Goal: Task Accomplishment & Management: Use online tool/utility

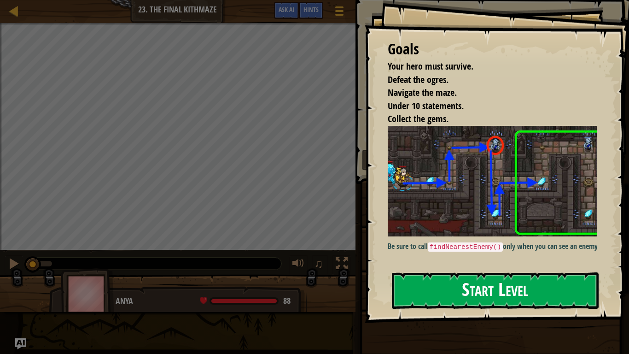
click at [520, 299] on button "Start Level" at bounding box center [495, 290] width 207 height 36
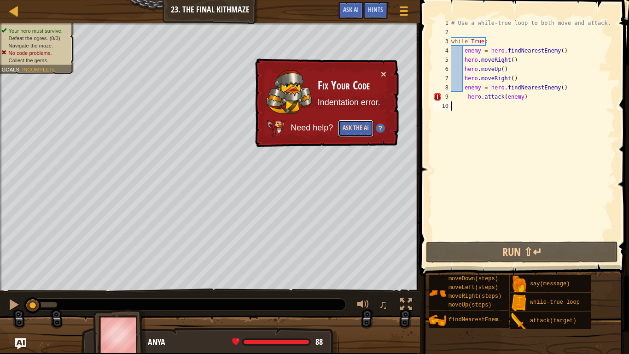
click at [347, 120] on button "Ask the AI" at bounding box center [355, 128] width 36 height 17
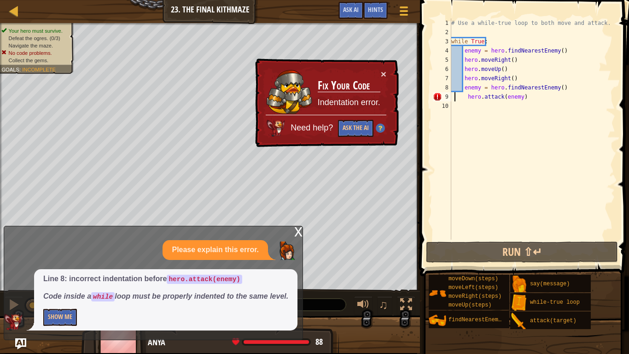
drag, startPoint x: 454, startPoint y: 95, endPoint x: 478, endPoint y: 87, distance: 25.2
click at [461, 96] on div "# Use a while-true loop to both move and attack. while True : enemy = hero . fi…" at bounding box center [532, 137] width 166 height 239
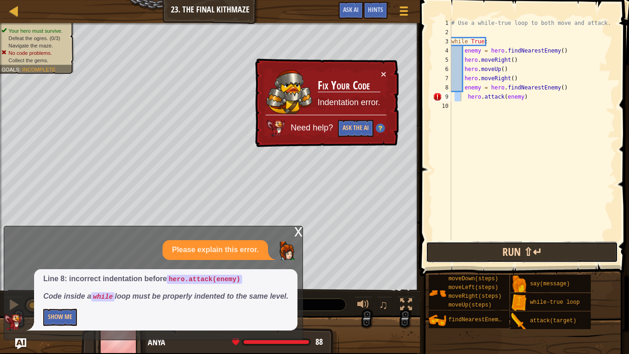
click at [535, 256] on button "Run ⇧↵" at bounding box center [522, 251] width 192 height 21
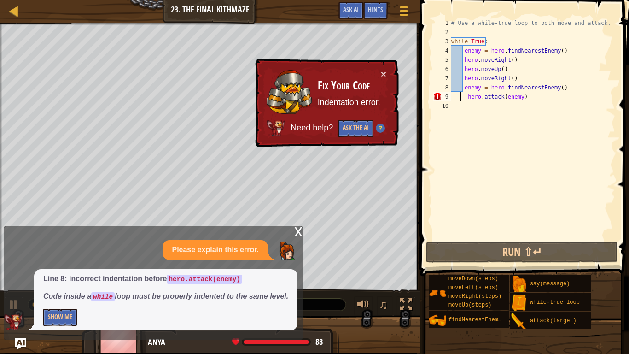
click at [375, 62] on div "× Fix Your Code Indentation error. Need help? Ask the AI" at bounding box center [326, 103] width 146 height 90
click at [392, 70] on div "× Fix Your Code Indentation error. Need help? Ask the AI" at bounding box center [325, 102] width 147 height 91
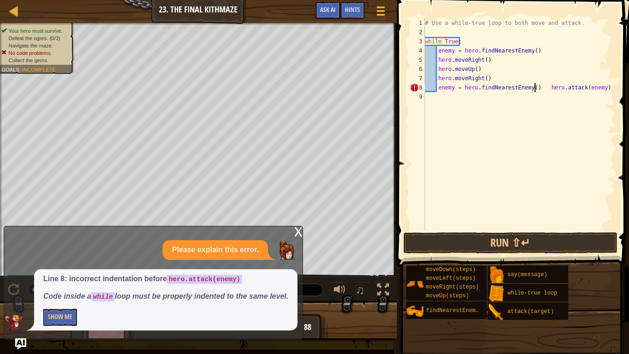
type textarea "hero.attack(enemy)"
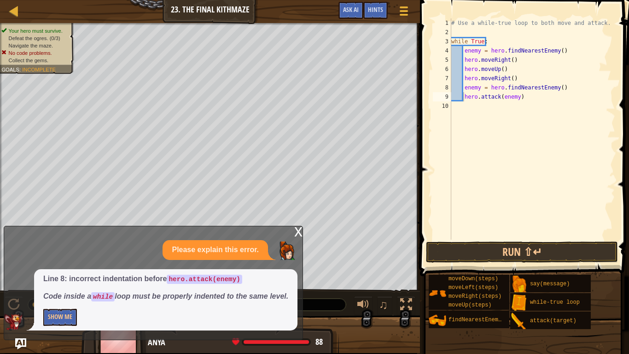
click at [534, 240] on span at bounding box center [525, 124] width 216 height 303
click at [536, 253] on button "Run ⇧↵" at bounding box center [522, 251] width 192 height 21
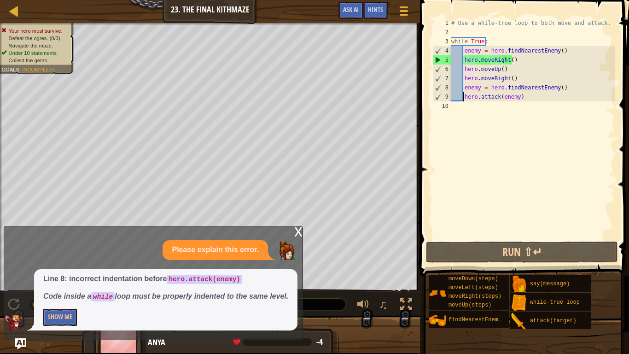
click at [155, 279] on span "Line 8: incorrect indentation before hero.attack(enemy) Code inside a while loo…" at bounding box center [165, 287] width 245 height 28
click at [471, 103] on div "# Use a while-true loop to both move and attack. while True : enemy = hero . fi…" at bounding box center [532, 137] width 166 height 239
click at [520, 89] on div "# Use a while-true loop to both move and attack. while True : enemy = hero . fi…" at bounding box center [532, 137] width 166 height 239
click at [522, 98] on div "# Use a while-true loop to both move and attack. while True : enemy = hero . fi…" at bounding box center [532, 137] width 166 height 239
type textarea "hero.attack(enemy)"
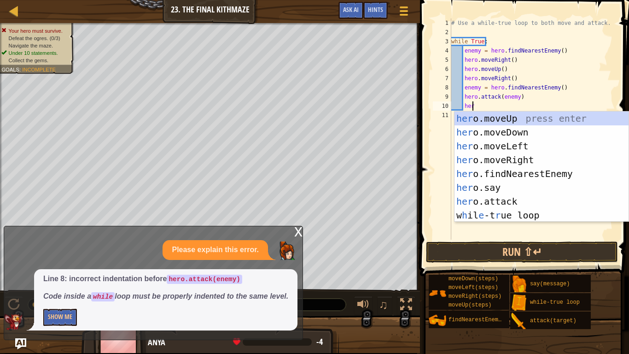
scroll to position [4, 1]
click at [544, 197] on div "hero .moveUp press enter hero .moveDown press enter hero .moveLeft press enter …" at bounding box center [541, 180] width 174 height 138
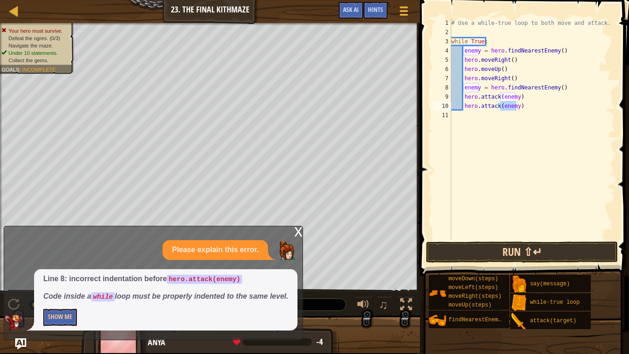
drag, startPoint x: 543, startPoint y: 274, endPoint x: 549, endPoint y: 245, distance: 29.7
click at [543, 274] on div "moveDown(steps) moveLeft(steps) moveRight(steps) moveUp(steps) findNearestEnemy…" at bounding box center [525, 301] width 194 height 55
click at [549, 245] on button "Run ⇧↵" at bounding box center [522, 251] width 192 height 21
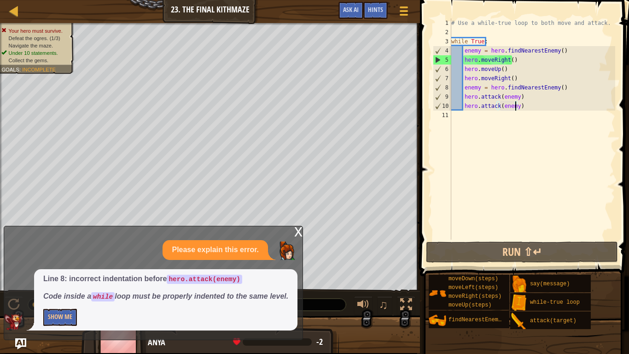
click at [296, 226] on div "x" at bounding box center [298, 230] width 8 height 9
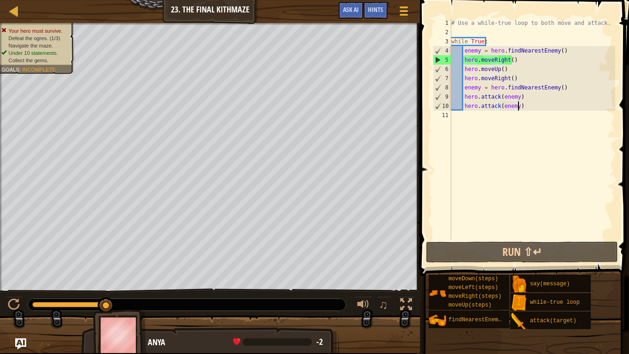
click at [534, 104] on div "# Use a while-true loop to both move and attack. while True : enemy = hero . fi…" at bounding box center [532, 137] width 166 height 239
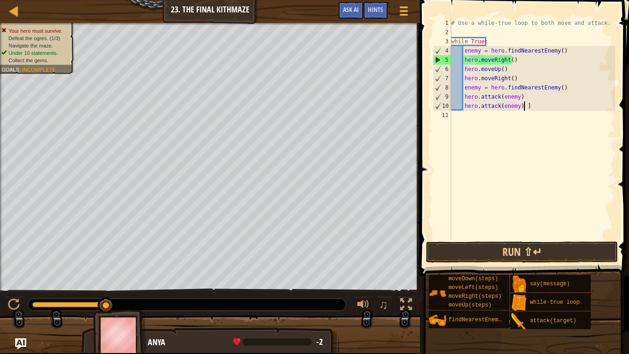
scroll to position [4, 6]
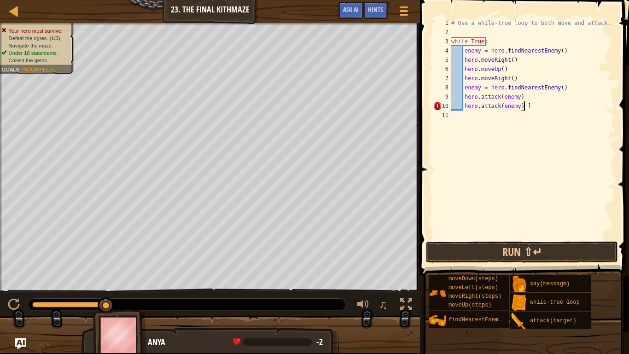
type textarea "hero.attack(enemy)"
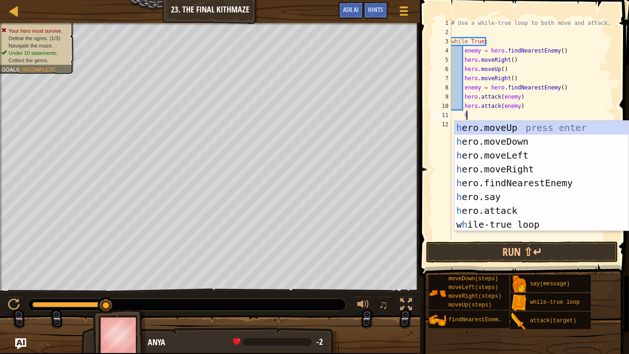
type textarea "he"
click at [515, 139] on div "he ro.moveUp press enter he ro.moveDown press enter he ro.moveLeft press enter …" at bounding box center [541, 190] width 174 height 138
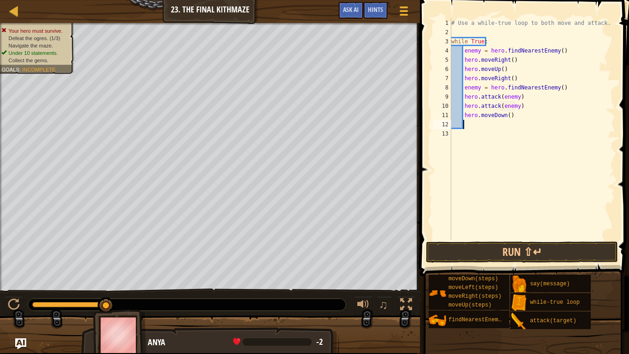
scroll to position [4, 0]
click at [497, 250] on button "Run ⇧↵" at bounding box center [522, 251] width 192 height 21
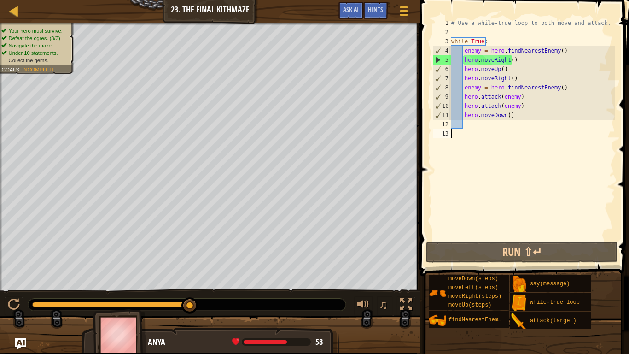
click at [469, 145] on div "# Use a while-true loop to both move and attack. while True : enemy = hero . fi…" at bounding box center [532, 137] width 166 height 239
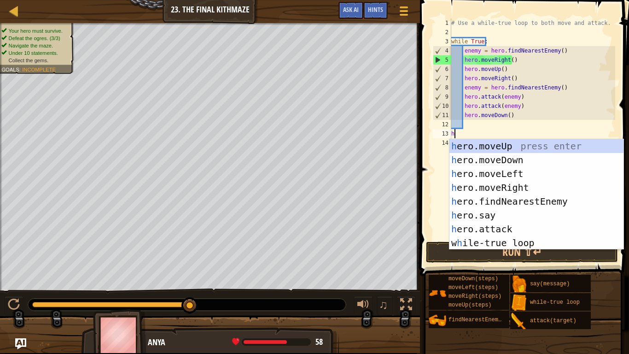
type textarea "he"
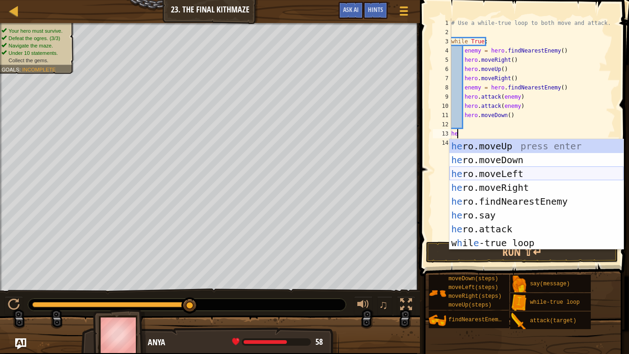
click at [499, 173] on div "he ro.moveUp press enter he ro.moveDown press enter he ro.moveLeft press enter …" at bounding box center [536, 208] width 174 height 138
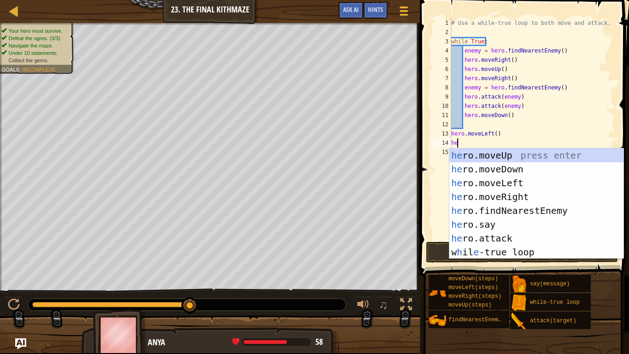
type textarea "her"
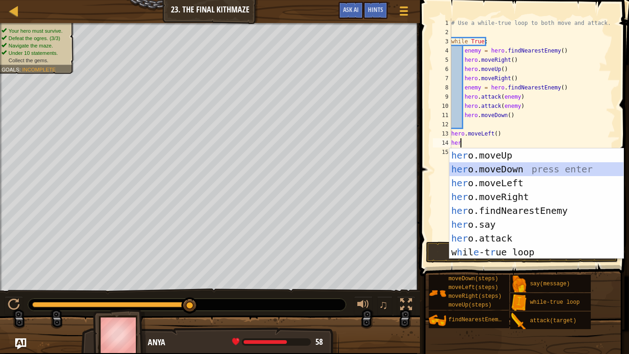
click at [542, 173] on div "her o.moveUp press enter her o.moveDown press enter her o.moveLeft press enter …" at bounding box center [536, 217] width 174 height 138
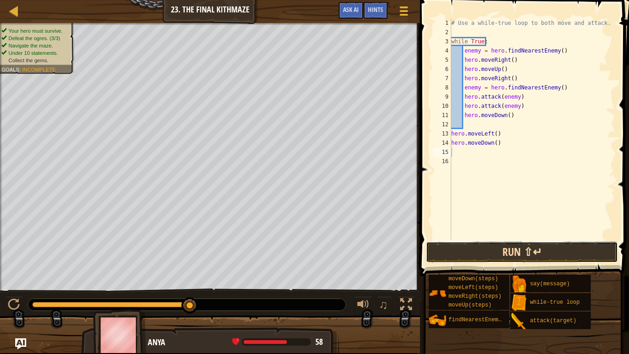
click at [523, 247] on button "Run ⇧↵" at bounding box center [522, 251] width 192 height 21
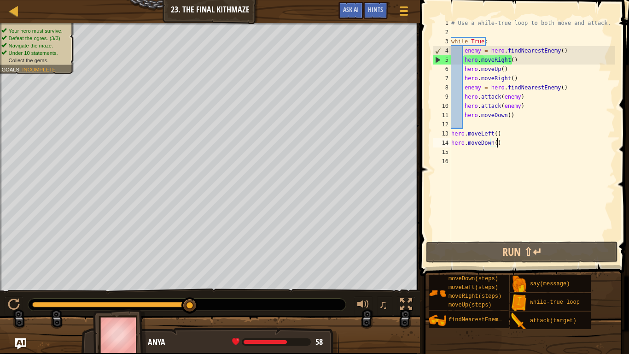
drag, startPoint x: 522, startPoint y: 146, endPoint x: 517, endPoint y: 148, distance: 5.0
click at [521, 146] on div "# Use a while-true loop to both move and attack. while True : enemy = hero . fi…" at bounding box center [532, 137] width 166 height 239
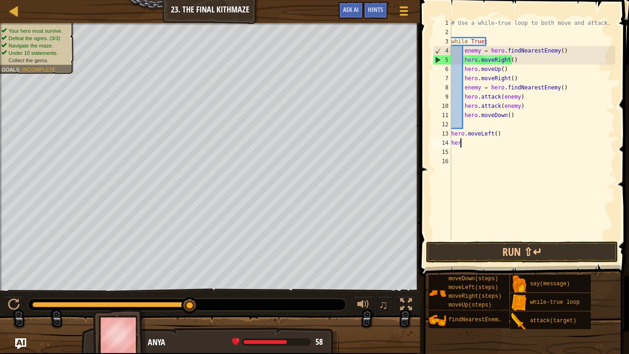
type textarea "h"
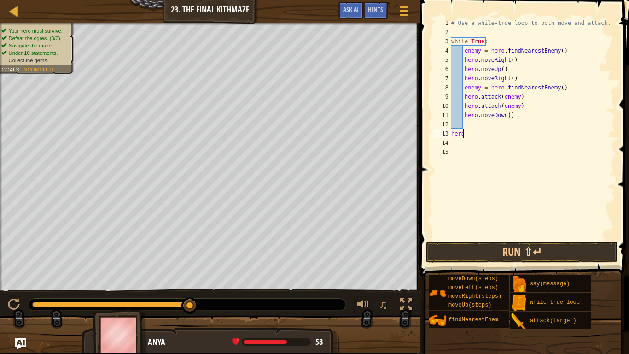
type textarea "h"
click at [518, 249] on button "Run ⇧↵" at bounding box center [522, 251] width 192 height 21
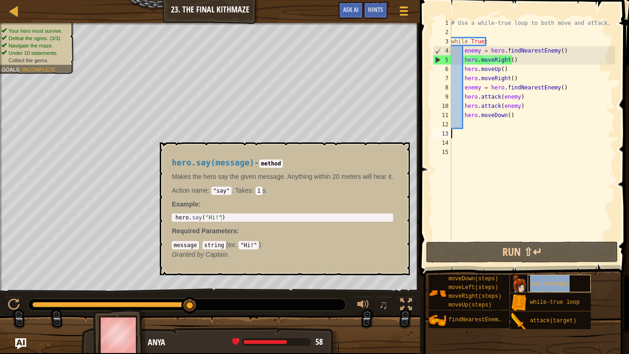
click at [535, 274] on div "say(message)" at bounding box center [559, 282] width 63 height 17
drag, startPoint x: 492, startPoint y: 254, endPoint x: 425, endPoint y: 233, distance: 69.3
click at [490, 254] on button "Run ⇧↵" at bounding box center [522, 251] width 192 height 21
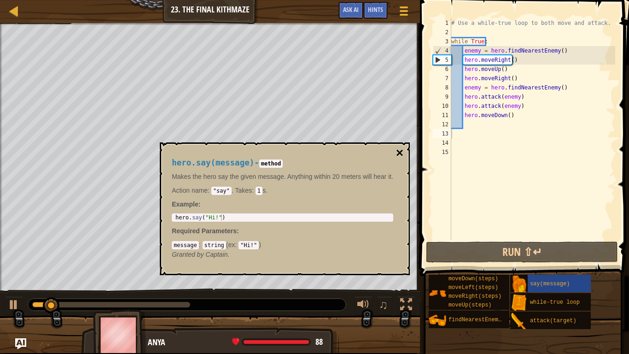
click at [403, 151] on button "×" at bounding box center [399, 152] width 7 height 13
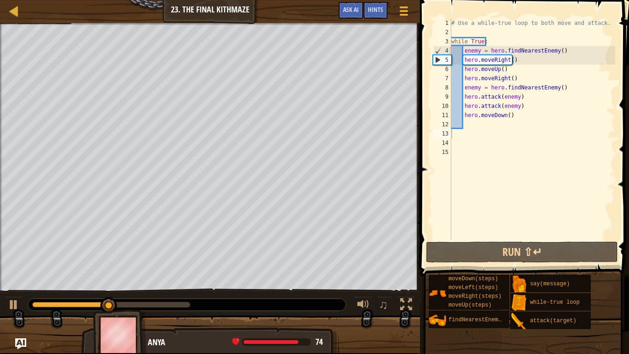
click at [486, 240] on span at bounding box center [525, 124] width 216 height 303
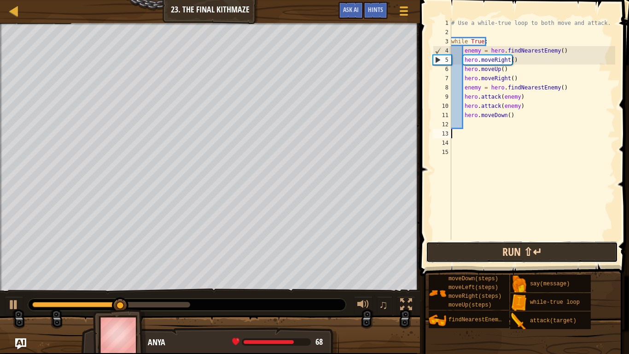
click at [495, 249] on button "Run ⇧↵" at bounding box center [522, 251] width 192 height 21
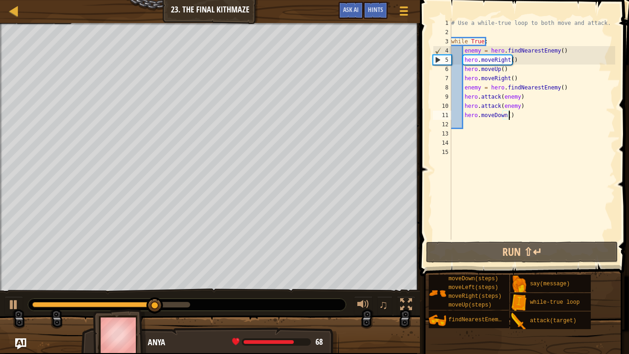
click at [519, 110] on div "# Use a while-true loop to both move and attack. while True : enemy = hero . fi…" at bounding box center [532, 137] width 166 height 239
click at [519, 102] on div "# Use a while-true loop to both move and attack. while True : enemy = hero . fi…" at bounding box center [532, 137] width 166 height 239
type textarea "hero.attack(enemy)"
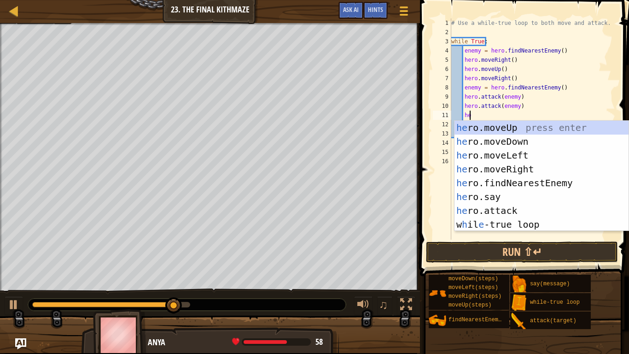
type textarea "her"
click at [517, 141] on div "her o.moveUp press enter her o.moveDown press enter her o.moveLeft press enter …" at bounding box center [541, 190] width 174 height 138
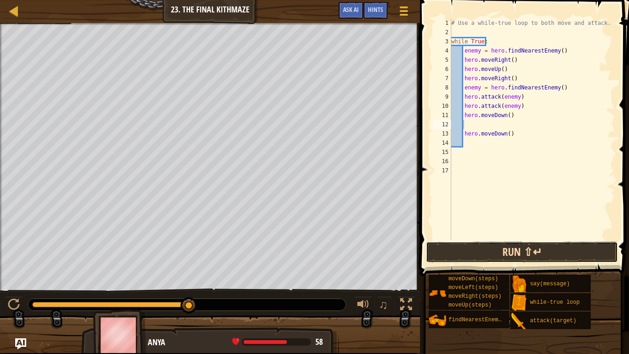
click at [538, 247] on button "Run ⇧↵" at bounding box center [522, 251] width 192 height 21
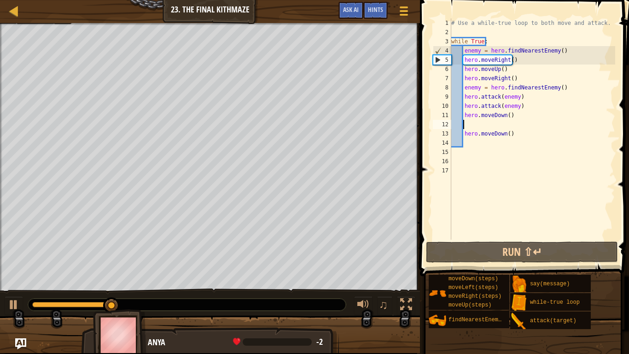
scroll to position [4, 0]
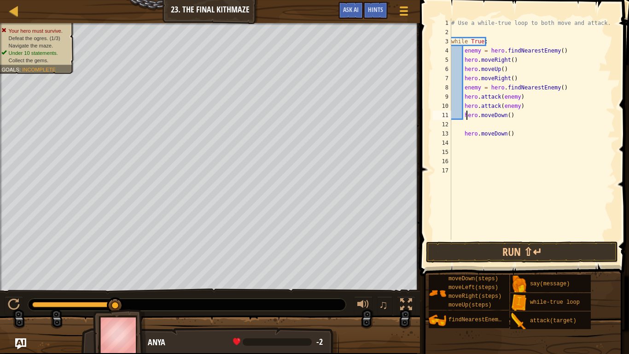
click at [467, 118] on div "# Use a while-true loop to both move and attack. while True : enemy = hero . fi…" at bounding box center [532, 137] width 166 height 239
type textarea "hero.moveDown()"
click at [462, 126] on div "# Use a while-true loop to both move and attack. while True : enemy = hero . fi…" at bounding box center [532, 137] width 166 height 239
click at [463, 134] on div "# Use a while-true loop to both move and attack. while True : enemy = hero . fi…" at bounding box center [532, 137] width 166 height 239
type textarea "hero.moveDown()"
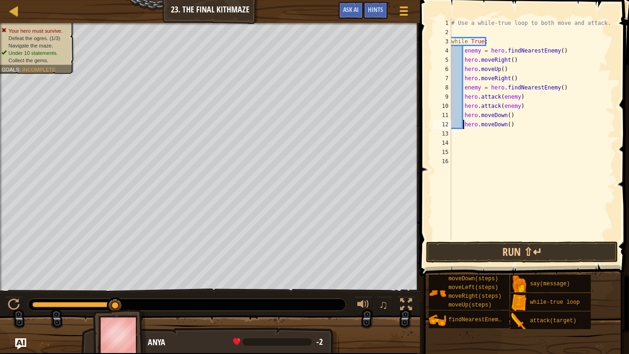
click at [513, 122] on div "# Use a while-true loop to both move and attack. while True : enemy = hero . fi…" at bounding box center [532, 137] width 166 height 239
click at [493, 135] on div "# Use a while-true loop to both move and attack. while True : enemy = hero . fi…" at bounding box center [532, 137] width 166 height 239
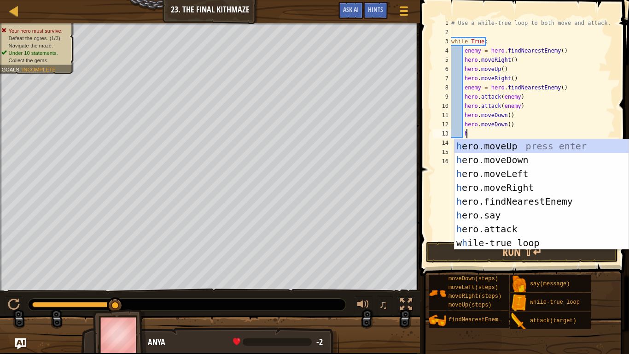
scroll to position [4, 1]
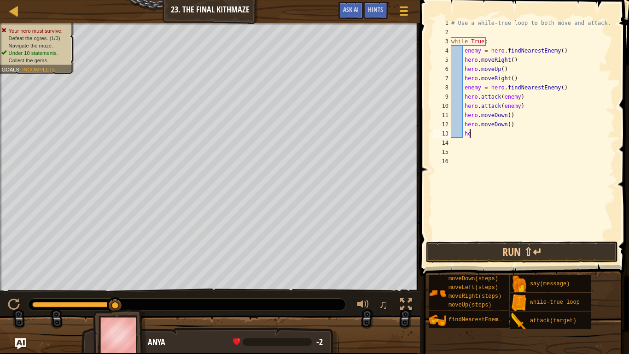
click at [498, 134] on div "# Use a while-true loop to both move and attack. while True : enemy = hero . fi…" at bounding box center [532, 137] width 166 height 239
drag, startPoint x: 489, startPoint y: 133, endPoint x: 488, endPoint y: 137, distance: 4.8
click at [488, 136] on div "# Use a while-true loop to both move and attack. while True : enemy = hero . fi…" at bounding box center [532, 137] width 166 height 239
type textarea "her"
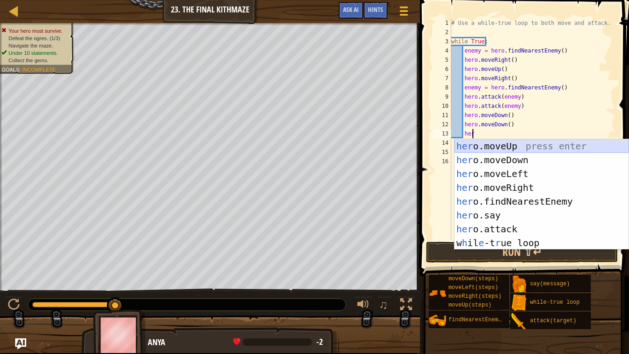
click at [497, 144] on div "her o.moveUp press enter her o.moveDown press enter her o.moveLeft press enter …" at bounding box center [541, 208] width 174 height 138
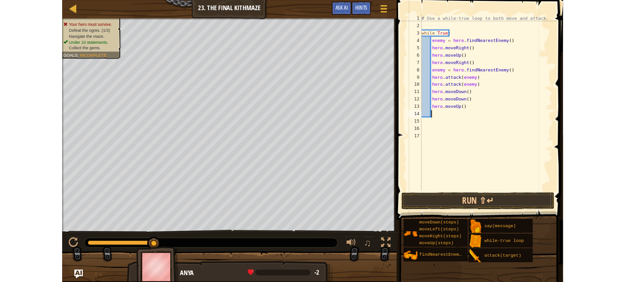
scroll to position [4, 0]
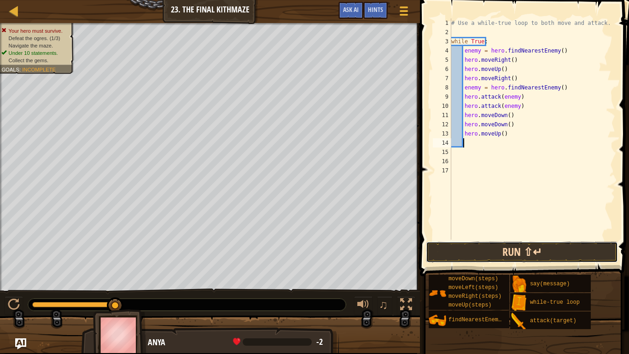
click at [553, 243] on button "Run ⇧↵" at bounding box center [522, 251] width 192 height 21
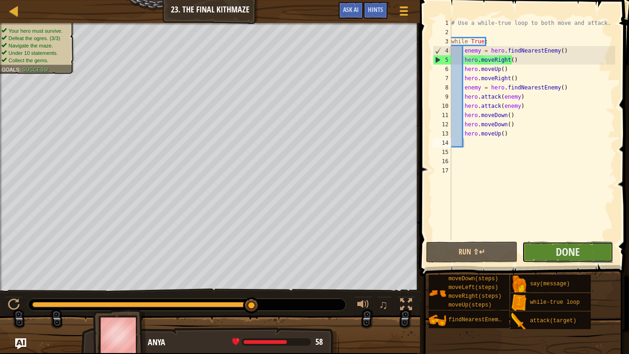
click at [587, 246] on button "Done" at bounding box center [567, 251] width 91 height 21
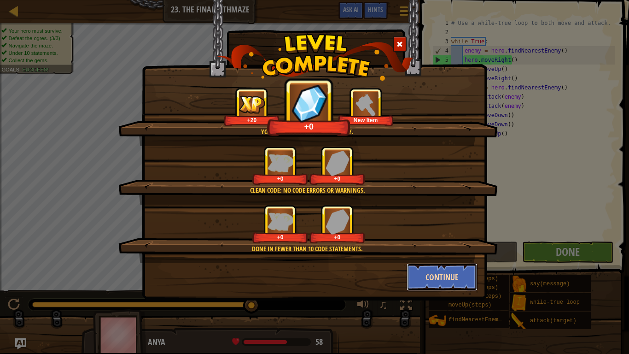
click at [423, 276] on button "Continue" at bounding box center [441, 277] width 71 height 28
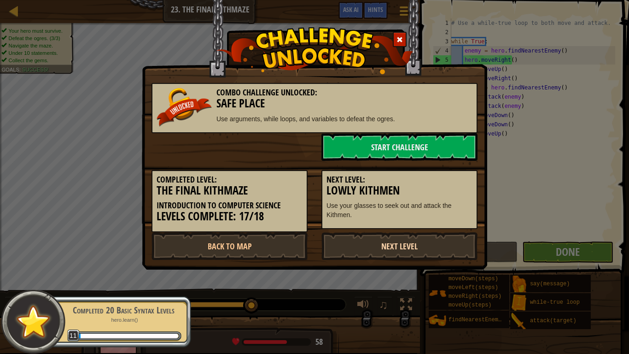
click at [348, 244] on link "Next Level" at bounding box center [399, 246] width 156 height 28
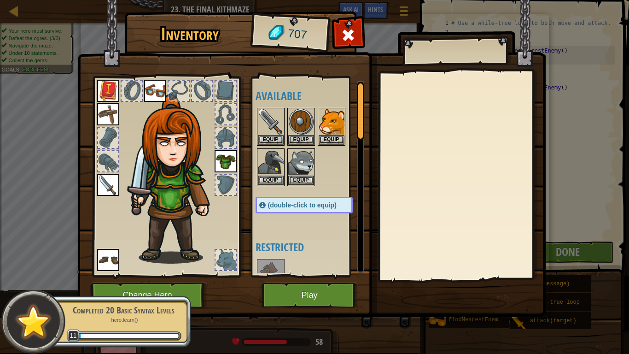
click at [309, 284] on div "Inventory 707 Available Equip Equip Equip Equip Equip Equip Equip Equip Equip E…" at bounding box center [315, 166] width 468 height 304
click at [305, 295] on button "Play" at bounding box center [309, 294] width 96 height 25
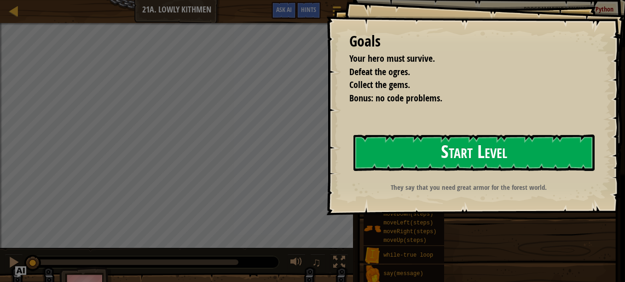
click at [504, 149] on button "Start Level" at bounding box center [474, 152] width 241 height 36
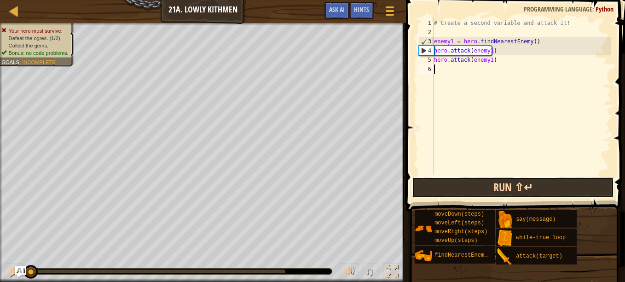
click at [556, 182] on button "Run ⇧↵" at bounding box center [513, 187] width 202 height 21
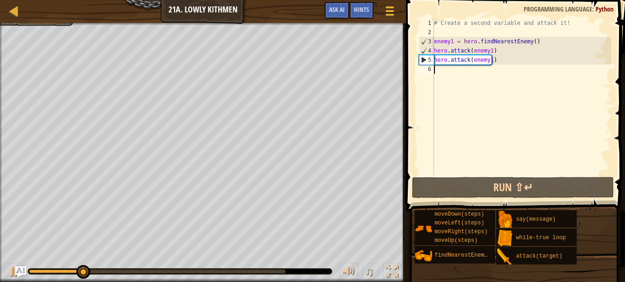
click at [451, 75] on div "# Create a second variable and attack it! enemy1 = hero . findNearestEnemy ( ) …" at bounding box center [521, 105] width 179 height 175
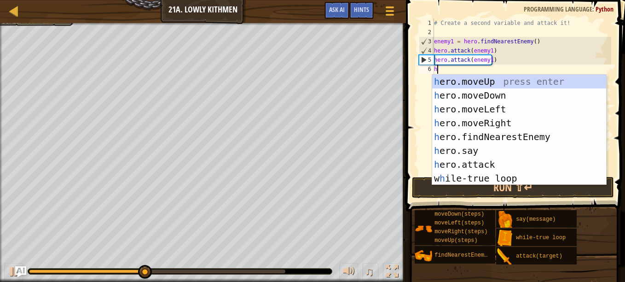
scroll to position [4, 0]
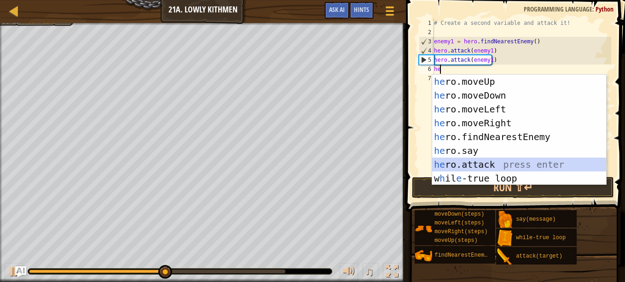
click at [504, 160] on div "he ro.moveUp press enter he ro.moveDown press enter he ro.moveLeft press enter …" at bounding box center [519, 144] width 174 height 138
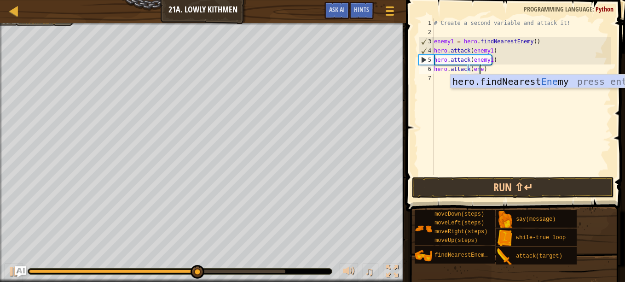
scroll to position [4, 4]
type textarea "hero.attack(enemy2)"
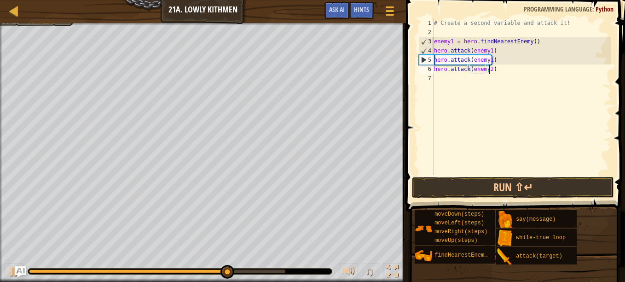
scroll to position [4, 4]
click at [435, 77] on div "# Create a second variable and attack it! enemy1 = hero . findNearestEnemy ( ) …" at bounding box center [521, 105] width 179 height 175
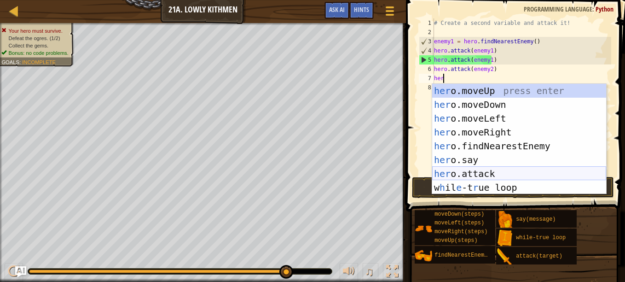
click at [516, 177] on div "her o.moveUp press enter her o.moveDown press enter her o.moveLeft press enter …" at bounding box center [519, 153] width 174 height 138
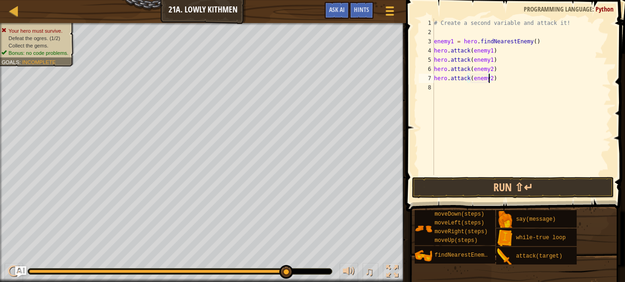
scroll to position [4, 4]
click at [552, 186] on button "Run ⇧↵" at bounding box center [513, 187] width 202 height 21
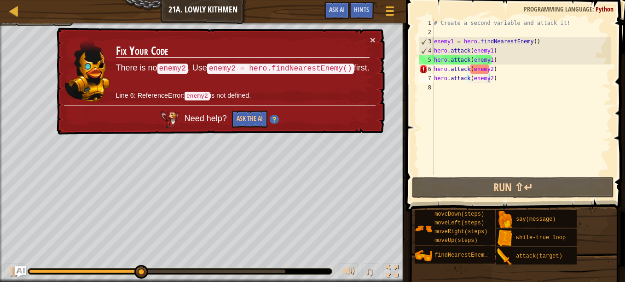
click at [312, 64] on code "enemy2 = hero.findNearestEnemy()" at bounding box center [280, 69] width 147 height 10
click at [496, 56] on div "# Create a second variable and attack it! enemy1 = hero . findNearestEnemy ( ) …" at bounding box center [521, 105] width 179 height 175
click at [451, 38] on div "# Create a second variable and attack it! enemy1 = hero . findNearestEnemy ( ) …" at bounding box center [521, 105] width 179 height 175
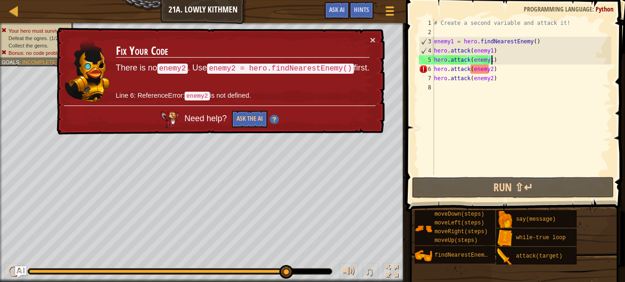
click at [508, 60] on div "# Create a second variable and attack it! enemy1 = hero . findNearestEnemy ( ) …" at bounding box center [521, 105] width 179 height 175
type textarea "hero.attack(enemy1)"
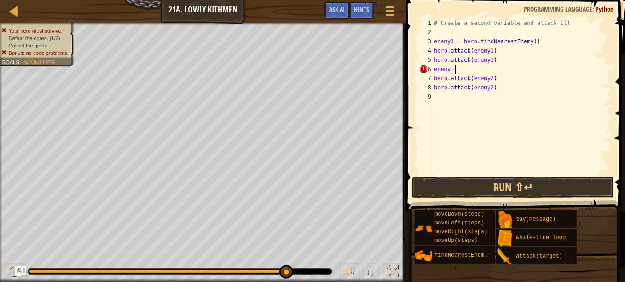
scroll to position [4, 1]
type textarea "enemy= he"
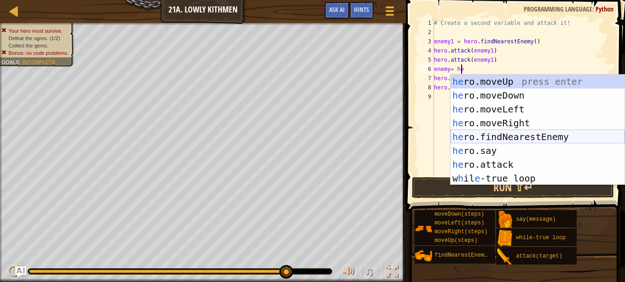
drag, startPoint x: 547, startPoint y: 140, endPoint x: 543, endPoint y: 131, distance: 9.9
click at [547, 139] on div "he ro.moveUp press enter he ro.moveDown press enter he ro.moveLeft press enter …" at bounding box center [538, 144] width 174 height 138
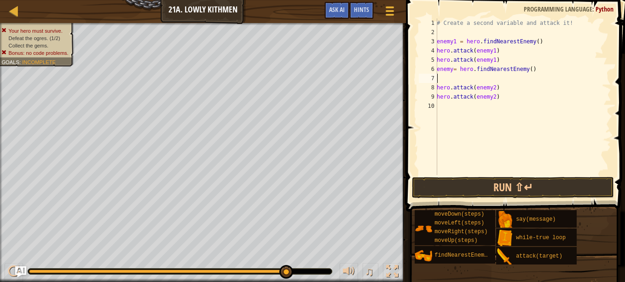
scroll to position [4, 0]
click at [454, 69] on div "# Create a second variable and attack it! enemy1 = hero . findNearestEnemy ( ) …" at bounding box center [523, 105] width 176 height 175
click at [451, 70] on div "# Create a second variable and attack it! enemy1 = hero . findNearestEnemy ( ) …" at bounding box center [523, 105] width 176 height 175
click at [438, 87] on div "# Create a second variable and attack it! enemy1 = hero . findNearestEnemy ( ) …" at bounding box center [523, 105] width 176 height 175
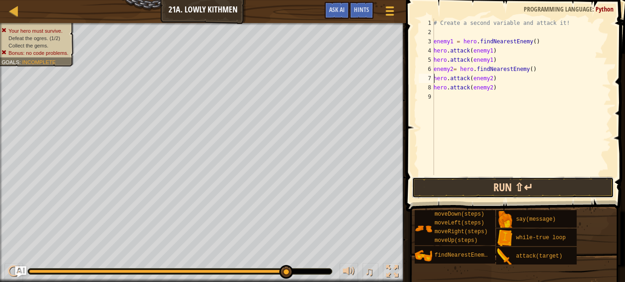
click at [493, 185] on button "Run ⇧↵" at bounding box center [513, 187] width 202 height 21
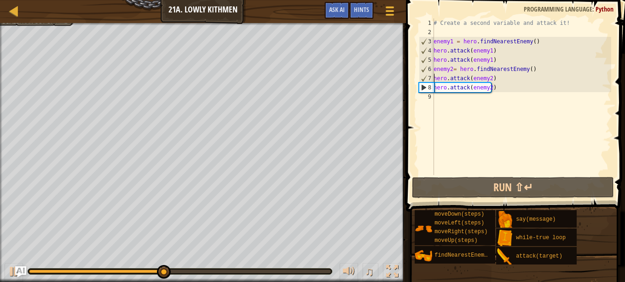
click at [512, 90] on div "# Create a second variable and attack it! enemy1 = hero . findNearestEnemy ( ) …" at bounding box center [522, 105] width 180 height 175
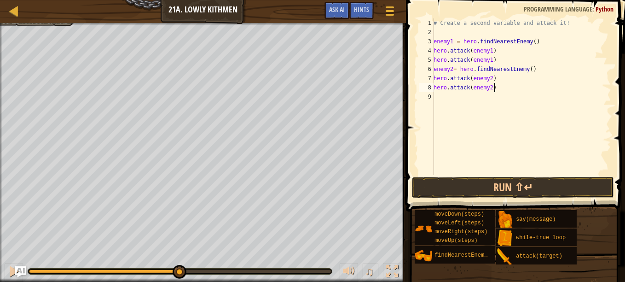
type textarea "hero.attack(enemy2)"
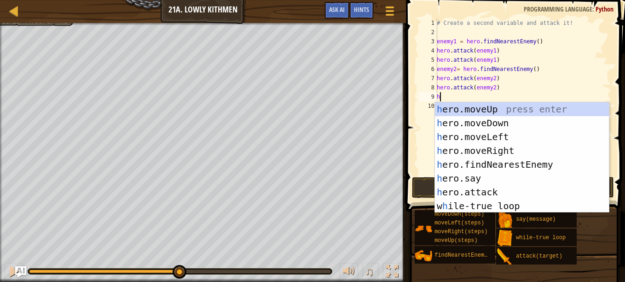
type textarea "he"
click at [473, 122] on div "he ro.moveUp press enter he ro.moveDown press enter he ro.moveLeft press enter …" at bounding box center [522, 171] width 174 height 138
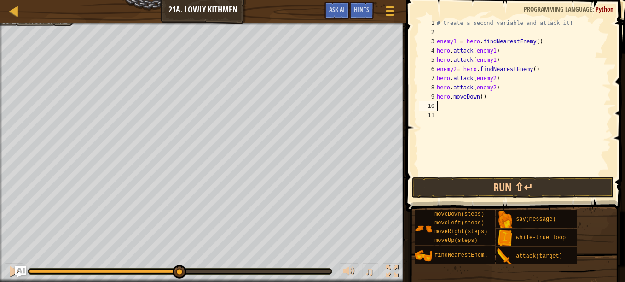
type textarea "h"
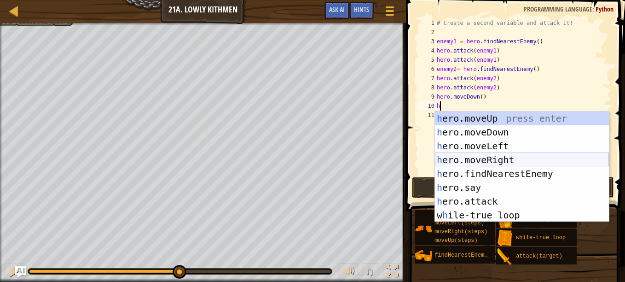
click at [473, 155] on div "h ero.moveUp press enter h ero.moveDown press enter h ero.moveLeft press enter …" at bounding box center [522, 180] width 174 height 138
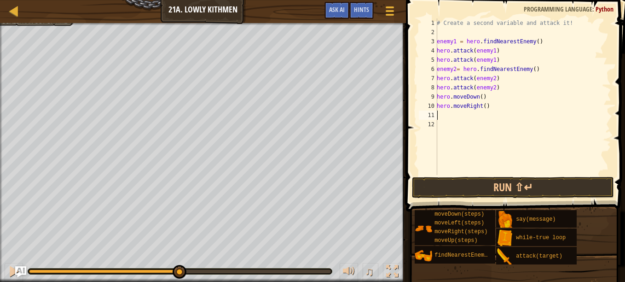
type textarea "h"
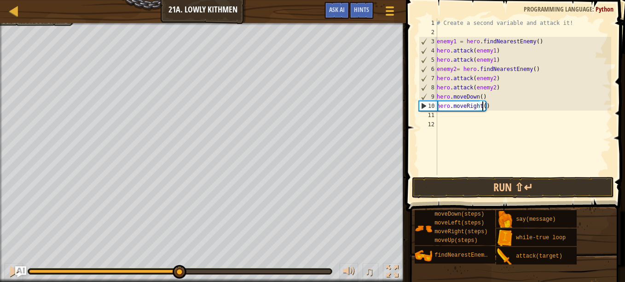
click at [481, 107] on div "# Create a second variable and attack it! enemy1 = hero . findNearestEnemy ( ) …" at bounding box center [523, 105] width 176 height 175
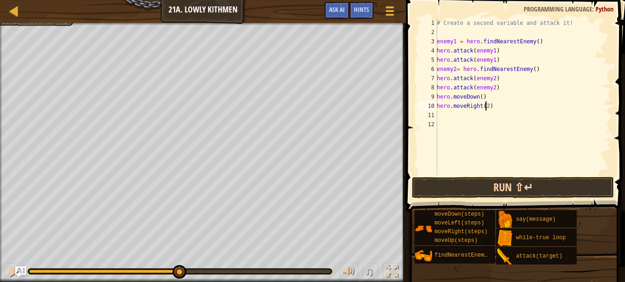
type textarea "hero.moveRight(2)"
click at [481, 186] on button "Run ⇧↵" at bounding box center [513, 187] width 202 height 21
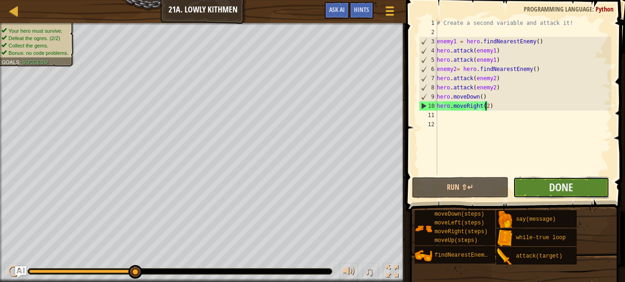
click at [531, 178] on button "Done" at bounding box center [561, 187] width 96 height 21
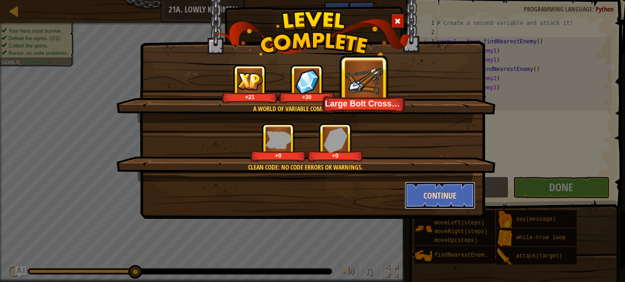
click at [458, 198] on button "Continue" at bounding box center [440, 195] width 71 height 28
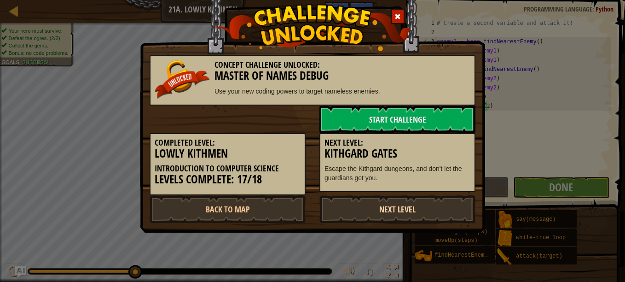
click at [438, 201] on link "Next Level" at bounding box center [397, 209] width 156 height 28
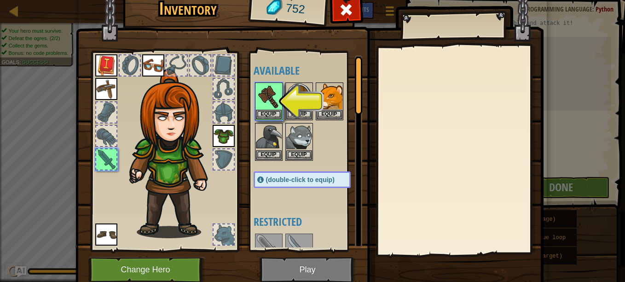
drag, startPoint x: 314, startPoint y: 235, endPoint x: 335, endPoint y: 253, distance: 27.4
click at [334, 253] on div "Inventory 752 Available Equip Equip Equip Equip Equip Equip Equip Equip Equip (…" at bounding box center [313, 140] width 468 height 304
click at [256, 99] on img at bounding box center [269, 96] width 26 height 26
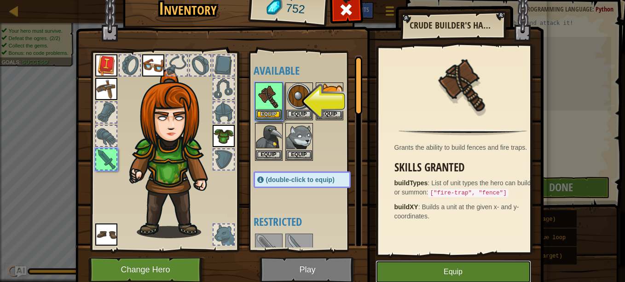
click at [416, 273] on button "Equip" at bounding box center [454, 271] width 156 height 23
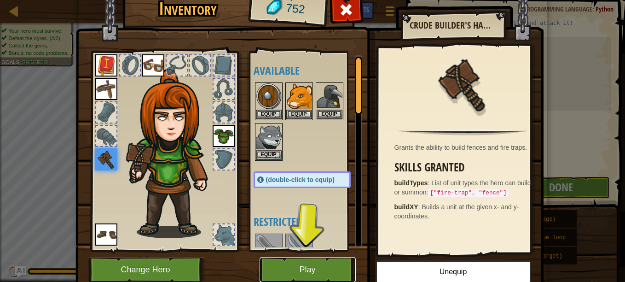
click at [327, 265] on button "Play" at bounding box center [308, 269] width 96 height 25
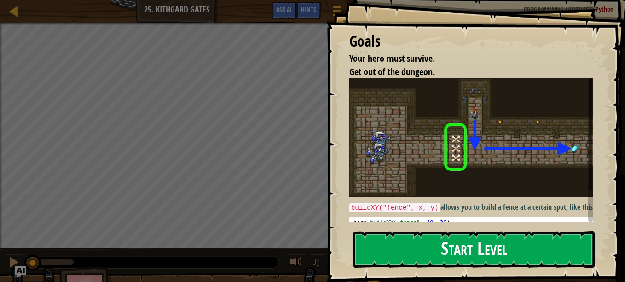
click at [418, 240] on button "Start Level" at bounding box center [474, 249] width 241 height 36
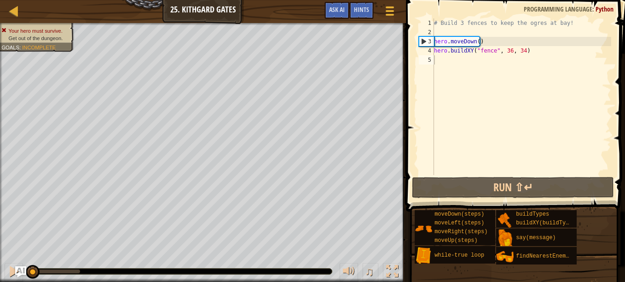
click at [351, 256] on div "Your hero must survive. Get out of the dungeon. Goals : Incomplete ♫ Anya 88 x:…" at bounding box center [312, 152] width 625 height 259
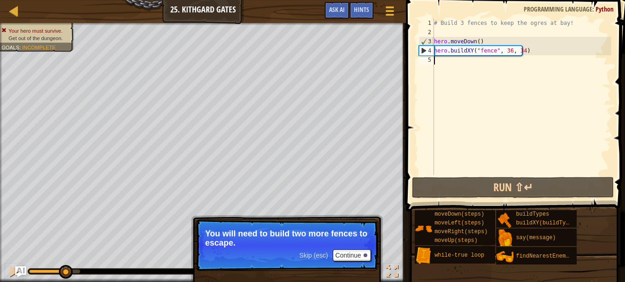
click at [469, 70] on div "# Build 3 fences to keep the ogres at bay! hero . moveDown ( ) hero . buildXY (…" at bounding box center [521, 105] width 179 height 175
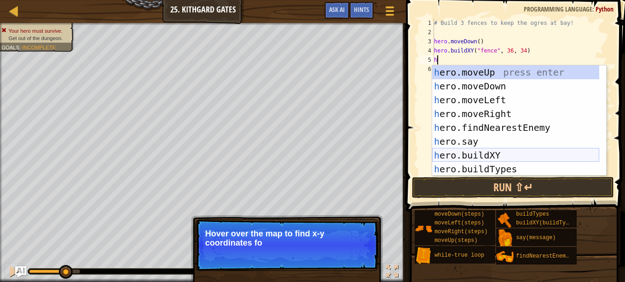
click at [496, 155] on div "h ero.moveUp press enter h ero.moveDown press enter h ero.moveLeft press enter …" at bounding box center [515, 134] width 167 height 138
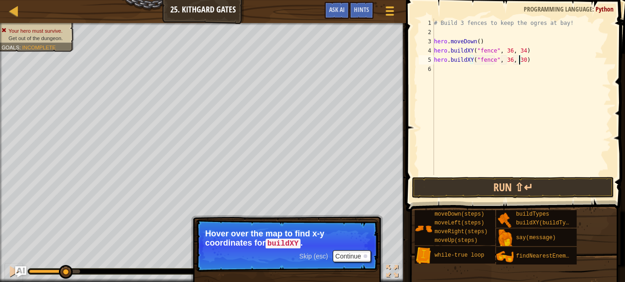
click at [518, 57] on div "# Build 3 fences to keep the ogres at bay! hero . moveDown ( ) hero . buildXY (…" at bounding box center [521, 105] width 179 height 175
type textarea "hero.buildXY("fence", 36, 34)"
click at [458, 64] on div "# Build 3 fences to keep the ogres at bay! hero . moveDown ( ) hero . buildXY (…" at bounding box center [521, 105] width 179 height 175
click at [454, 70] on div "# Build 3 fences to keep the ogres at bay! hero . moveDown ( ) hero . buildXY (…" at bounding box center [521, 105] width 179 height 175
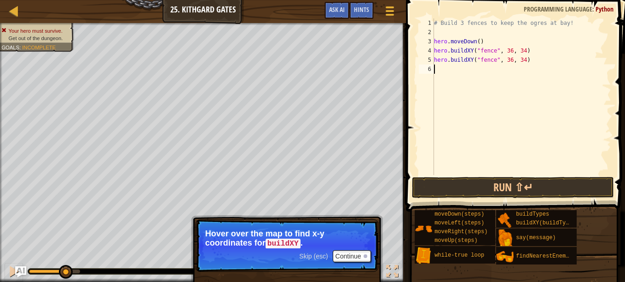
scroll to position [4, 0]
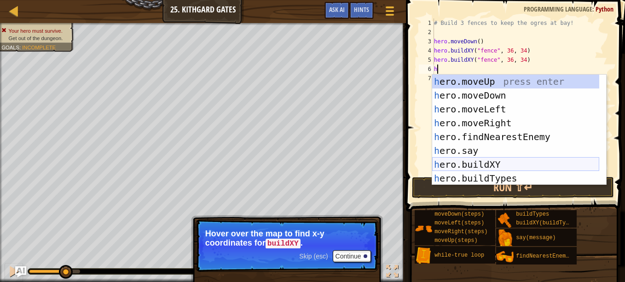
click at [452, 168] on div "h ero.moveUp press enter h ero.moveDown press enter h ero.moveLeft press enter …" at bounding box center [515, 144] width 167 height 138
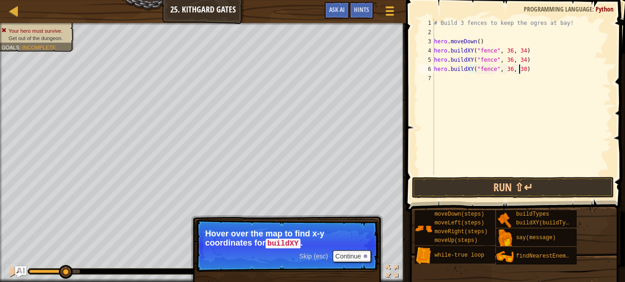
click at [518, 70] on div "# Build 3 fences to keep the ogres at bay! hero . moveDown ( ) hero . buildXY (…" at bounding box center [521, 105] width 179 height 175
click at [539, 183] on button "Run ⇧↵" at bounding box center [513, 187] width 202 height 21
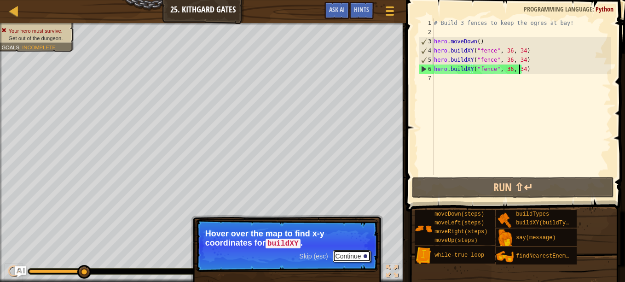
click at [351, 253] on button "Continue" at bounding box center [352, 256] width 38 height 12
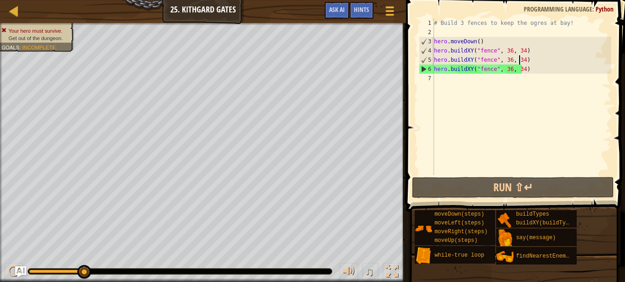
click at [518, 59] on div "# Build 3 fences to keep the ogres at bay! hero . moveDown ( ) hero . buildXY (…" at bounding box center [521, 105] width 179 height 175
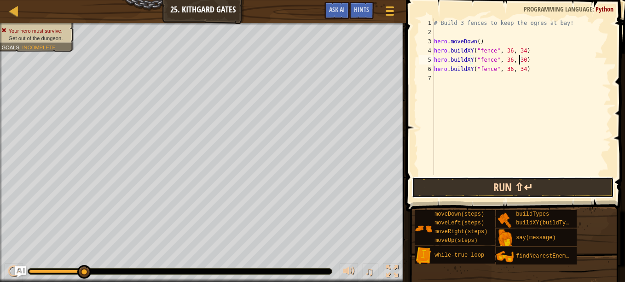
click at [530, 186] on button "Run ⇧↵" at bounding box center [513, 187] width 202 height 21
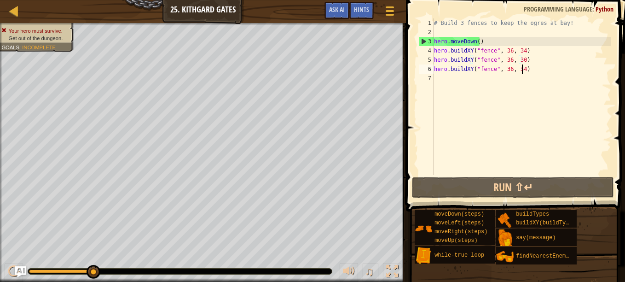
click at [522, 68] on div "# Build 3 fences to keep the ogres at bay! hero . moveDown ( ) hero . buildXY (…" at bounding box center [521, 105] width 179 height 175
click at [518, 70] on div "# Build 3 fences to keep the ogres at bay! hero . moveDown ( ) hero . buildXY (…" at bounding box center [521, 105] width 179 height 175
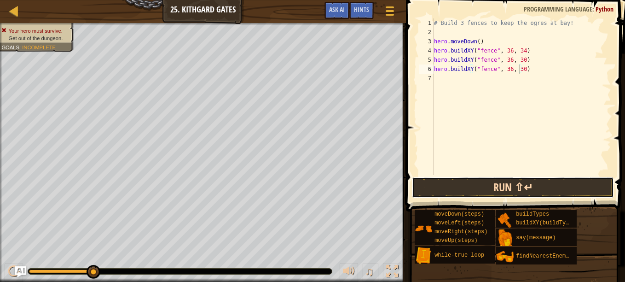
click at [490, 186] on button "Run ⇧↵" at bounding box center [513, 187] width 202 height 21
type textarea "hero.buildXY("fence", 36, 28)"
click at [519, 180] on button "Run ⇧↵" at bounding box center [513, 187] width 202 height 21
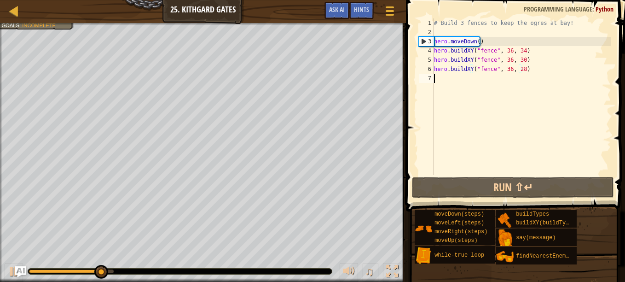
click at [441, 80] on div "# Build 3 fences to keep the ogres at bay! hero . moveDown ( ) hero . buildXY (…" at bounding box center [521, 105] width 179 height 175
type textarea "g"
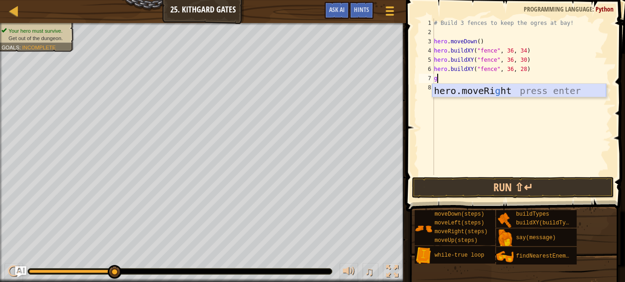
click at [535, 88] on div "hero.moveRi g ht press enter" at bounding box center [519, 104] width 174 height 41
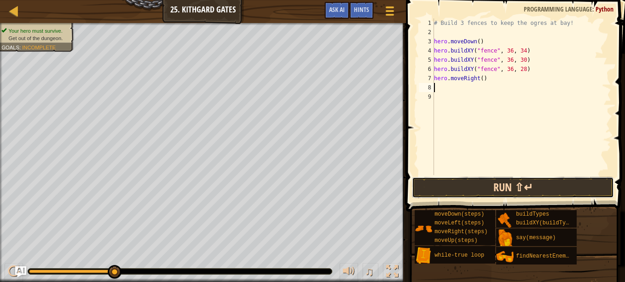
click at [561, 181] on button "Run ⇧↵" at bounding box center [513, 187] width 202 height 21
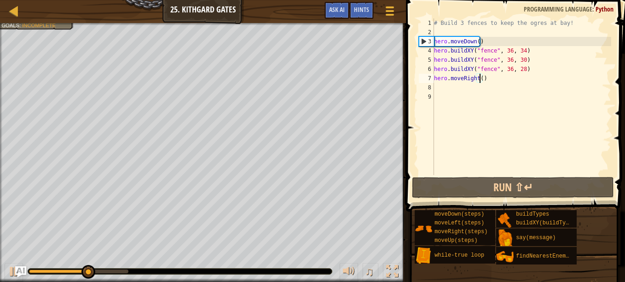
click at [480, 80] on div "# Build 3 fences to keep the ogres at bay! hero . moveDown ( ) hero . buildXY (…" at bounding box center [521, 105] width 179 height 175
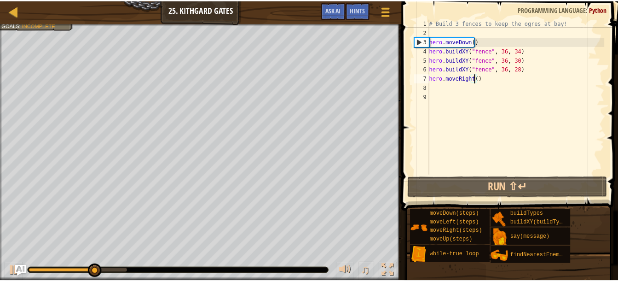
scroll to position [4, 4]
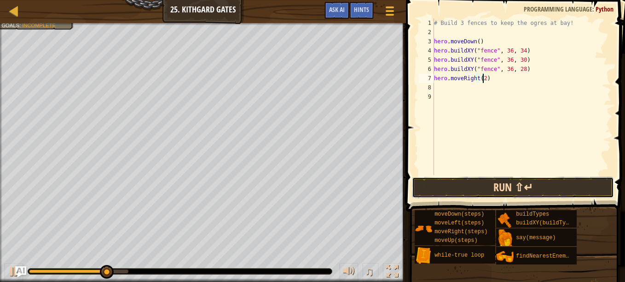
click at [515, 180] on button "Run ⇧↵" at bounding box center [513, 187] width 202 height 21
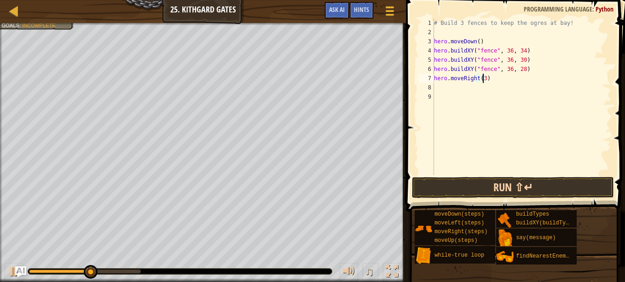
type textarea "hero.moveRight(3)"
click at [460, 178] on button "Run ⇧↵" at bounding box center [513, 187] width 202 height 21
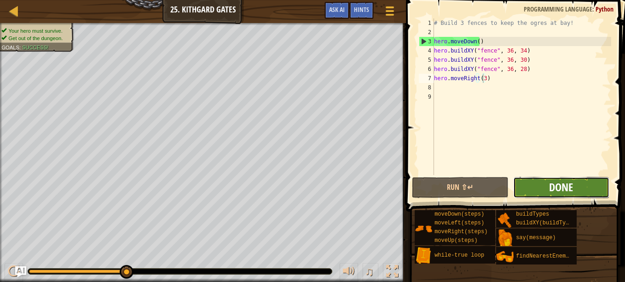
click at [553, 183] on span "Done" at bounding box center [561, 187] width 24 height 15
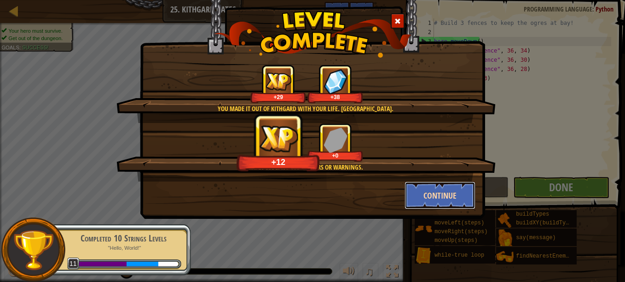
click at [450, 194] on button "Continue" at bounding box center [440, 195] width 71 height 28
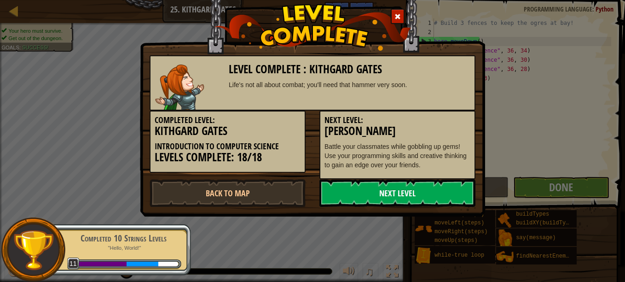
click at [448, 194] on link "Next Level" at bounding box center [397, 193] width 156 height 28
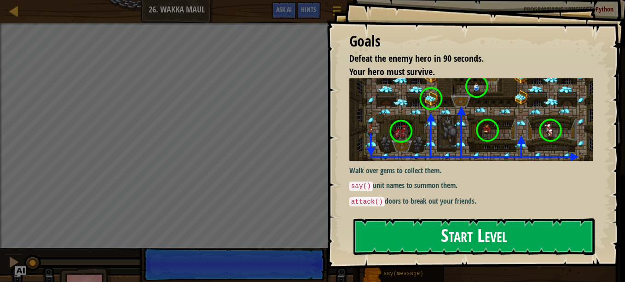
click at [400, 225] on button "Start Level" at bounding box center [474, 236] width 241 height 36
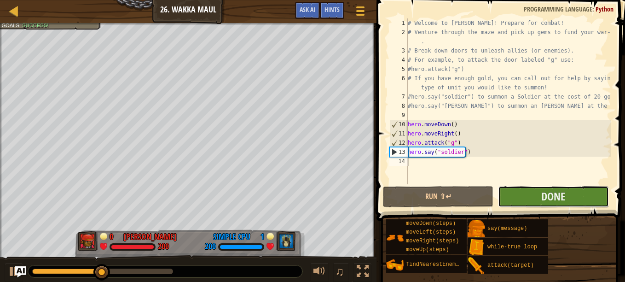
click at [588, 192] on button "Done" at bounding box center [553, 196] width 110 height 21
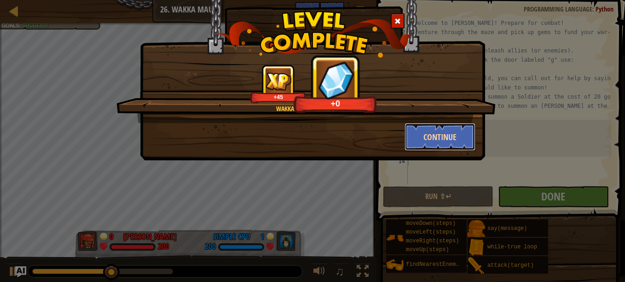
click at [430, 131] on button "Continue" at bounding box center [440, 137] width 71 height 28
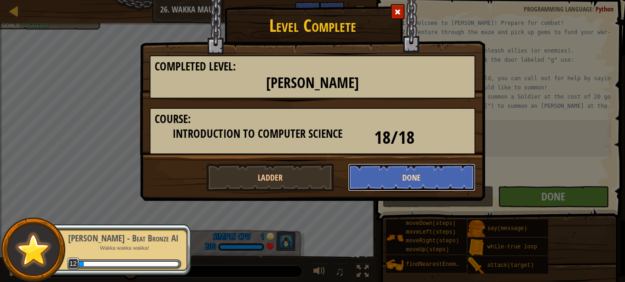
click at [429, 175] on button "Done" at bounding box center [412, 177] width 128 height 28
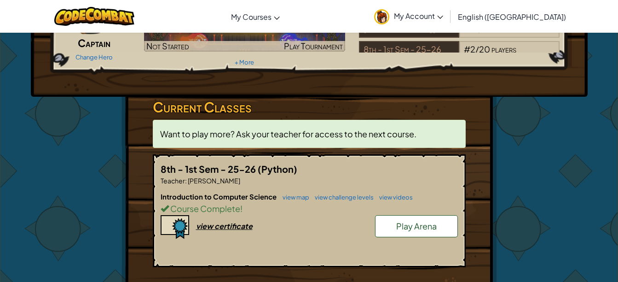
scroll to position [46, 0]
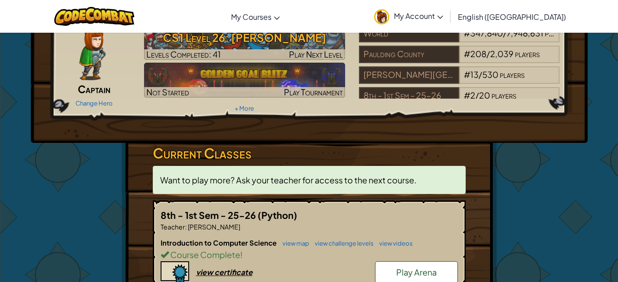
drag, startPoint x: 208, startPoint y: 47, endPoint x: 215, endPoint y: 47, distance: 7.4
click at [209, 47] on h3 "CS1 Level 26: [PERSON_NAME]" at bounding box center [244, 37] width 201 height 21
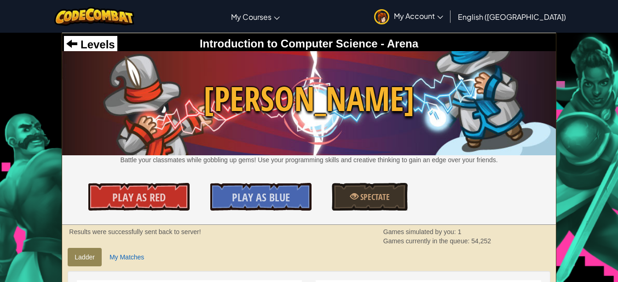
click at [106, 36] on div "Levels" at bounding box center [90, 44] width 53 height 17
click at [79, 48] on span "Levels" at bounding box center [95, 44] width 37 height 12
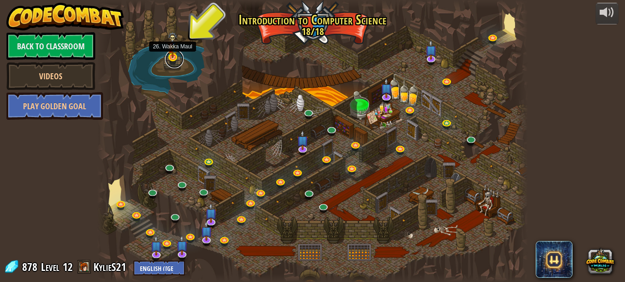
click at [178, 58] on link at bounding box center [174, 59] width 18 height 18
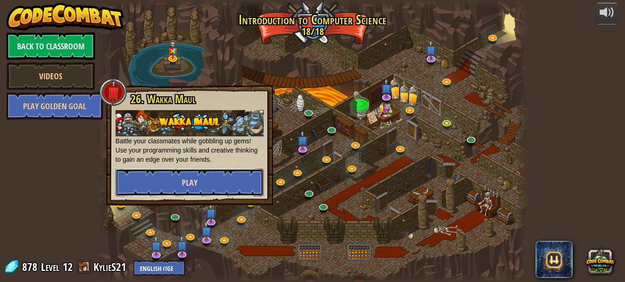
click at [202, 192] on button "Play" at bounding box center [190, 182] width 148 height 28
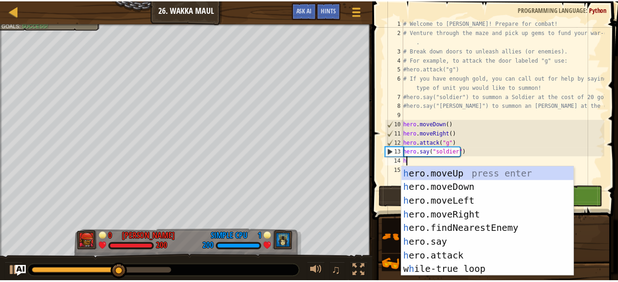
scroll to position [4, 0]
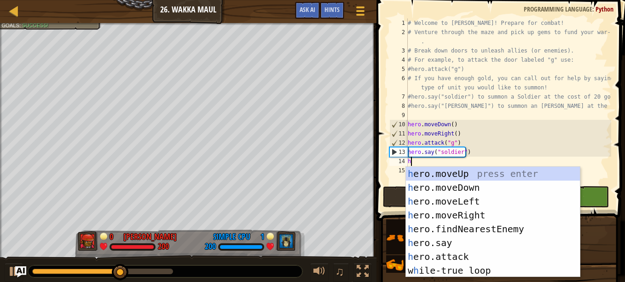
type textarea "he"
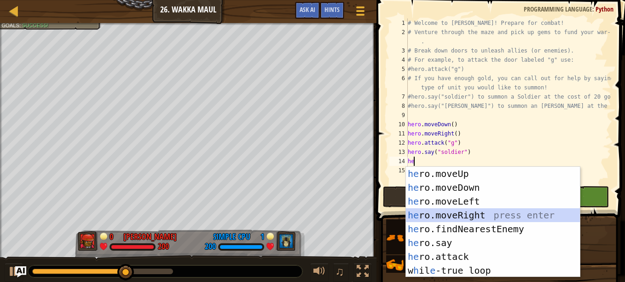
click at [505, 216] on div "he ro.moveUp press enter he ro.moveDown press enter he ro.moveLeft press enter …" at bounding box center [493, 236] width 174 height 138
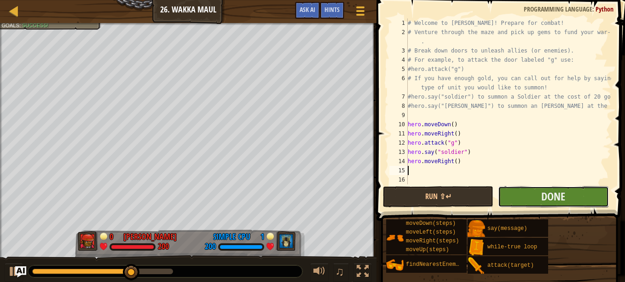
click at [584, 202] on button "Done" at bounding box center [553, 196] width 110 height 21
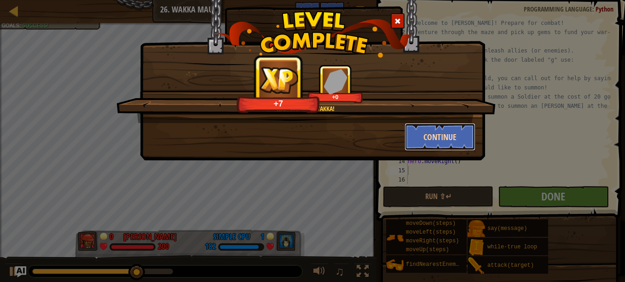
click at [444, 128] on button "Continue" at bounding box center [440, 137] width 71 height 28
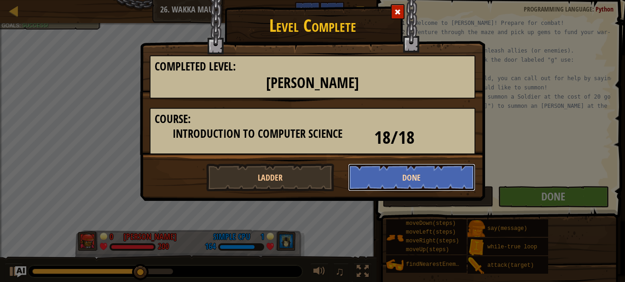
click at [455, 181] on button "Done" at bounding box center [412, 177] width 128 height 28
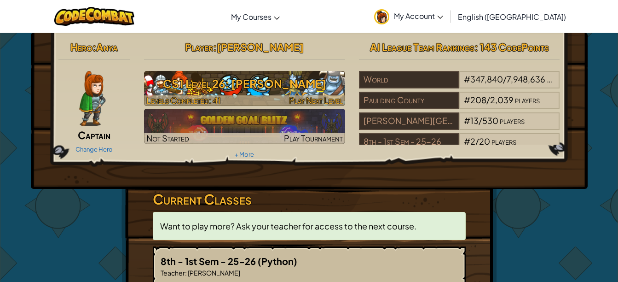
click at [260, 96] on div at bounding box center [244, 100] width 201 height 11
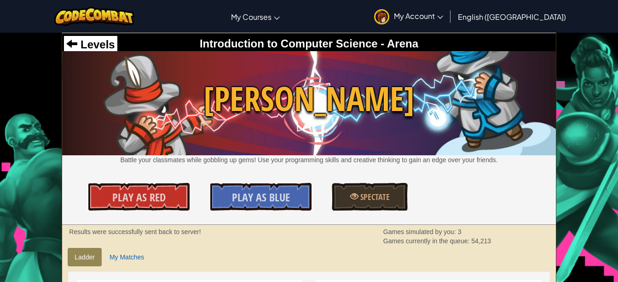
click at [116, 49] on div "Introduction to Computer Science - Arena" at bounding box center [309, 44] width 490 height 16
click at [104, 44] on span "Levels" at bounding box center [95, 44] width 37 height 12
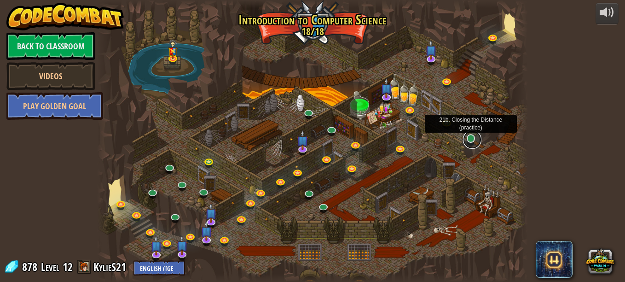
click at [474, 145] on link at bounding box center [472, 139] width 18 height 18
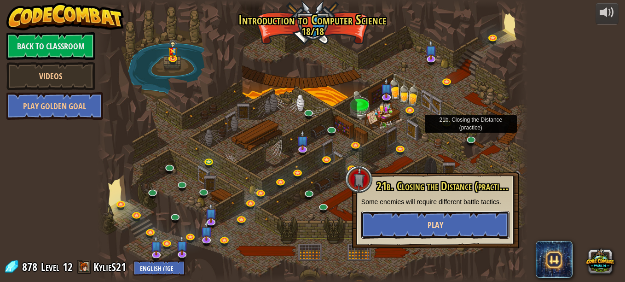
click at [488, 222] on button "Play" at bounding box center [435, 225] width 148 height 28
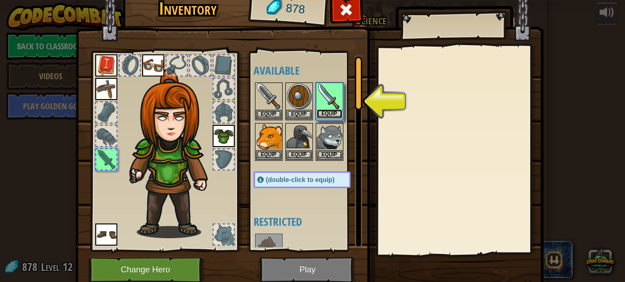
click at [325, 114] on button "Equip" at bounding box center [330, 114] width 26 height 10
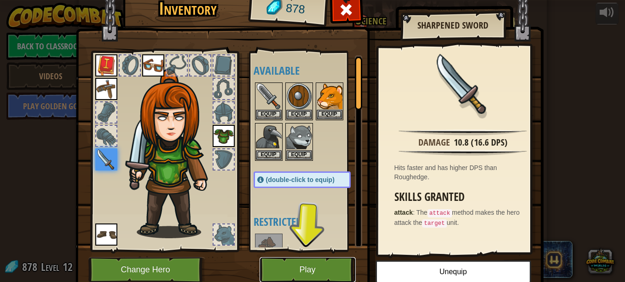
click at [319, 267] on button "Play" at bounding box center [308, 269] width 96 height 25
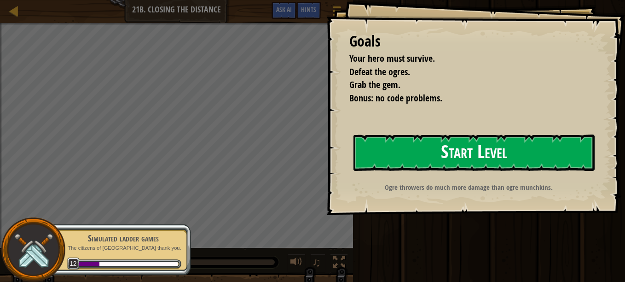
click at [494, 162] on button "Start Level" at bounding box center [474, 152] width 241 height 36
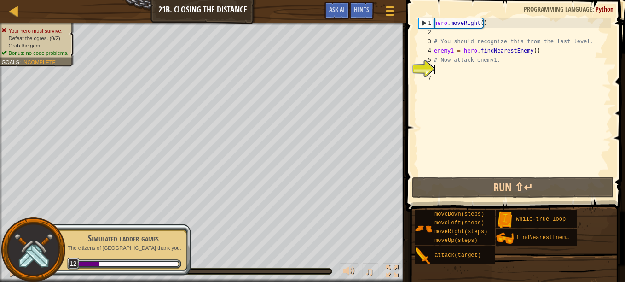
click at [59, 242] on div at bounding box center [33, 249] width 64 height 64
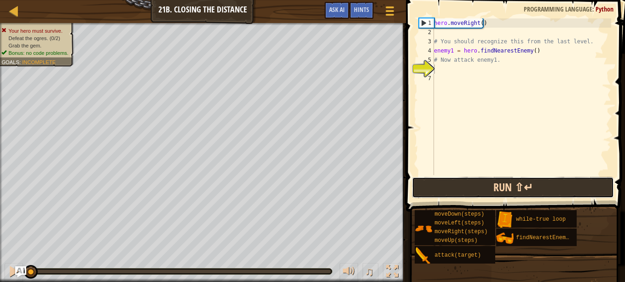
click at [510, 197] on button "Run ⇧↵" at bounding box center [513, 187] width 202 height 21
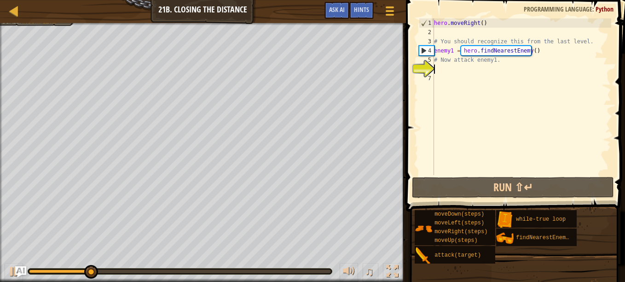
click at [479, 67] on div "hero . moveRight ( ) # You should recognize this from the last level. enemy1 = …" at bounding box center [521, 105] width 179 height 175
click at [475, 66] on div "hero . moveRight ( ) # You should recognize this from the last level. enemy1 = …" at bounding box center [521, 105] width 179 height 175
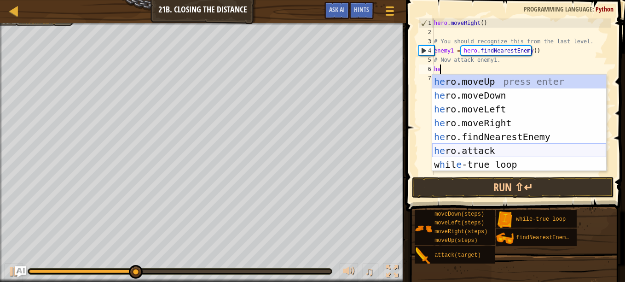
click at [490, 151] on div "he ro.moveUp press enter he ro.moveDown press enter he ro.moveLeft press enter …" at bounding box center [519, 137] width 174 height 124
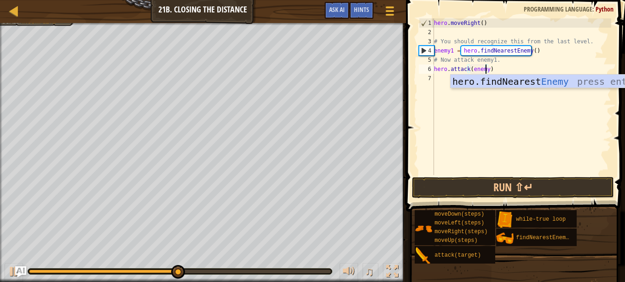
scroll to position [4, 4]
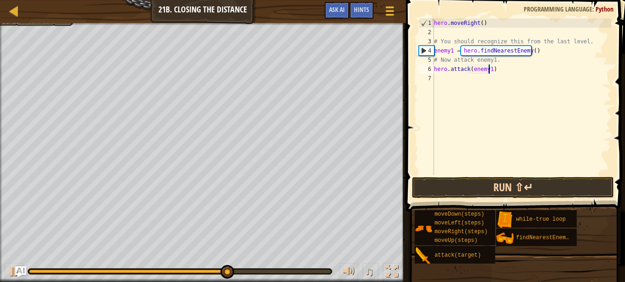
type textarea "hero.attack(enemy1)"
click at [523, 180] on button "Run ⇧↵" at bounding box center [513, 187] width 202 height 21
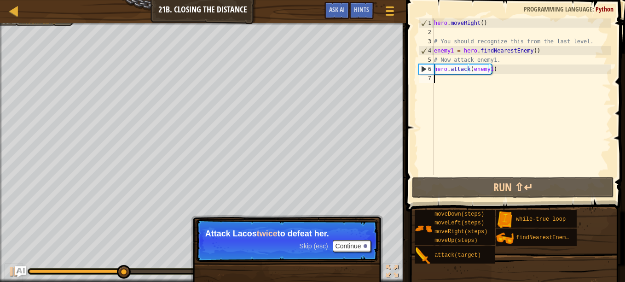
drag, startPoint x: 539, startPoint y: 139, endPoint x: 524, endPoint y: 131, distance: 16.9
click at [441, 78] on div "hero . moveRight ( ) # You should recognize this from the last level. enemy1 = …" at bounding box center [521, 105] width 179 height 175
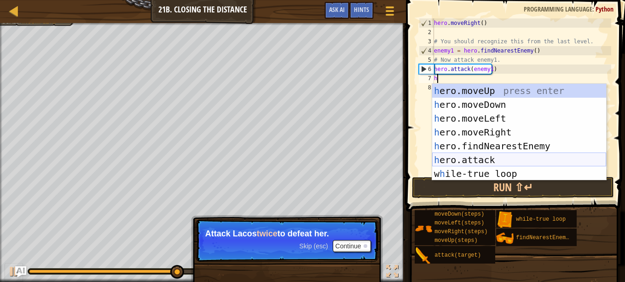
click at [498, 158] on div "h ero.moveUp press enter h ero.moveDown press enter h ero.moveLeft press enter …" at bounding box center [519, 146] width 174 height 124
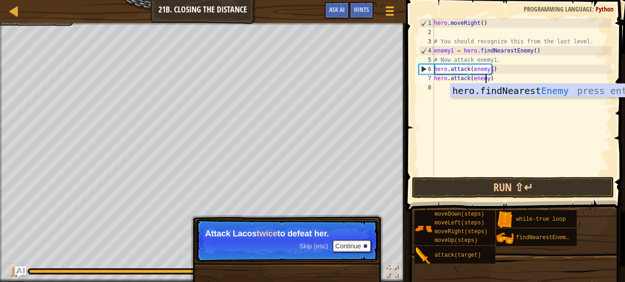
scroll to position [4, 4]
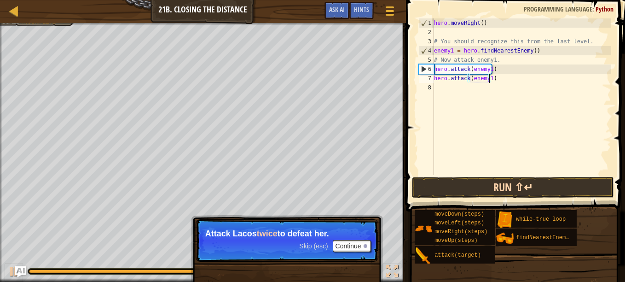
type textarea "hero.attack(enemy1)"
click at [503, 188] on button "Run ⇧↵" at bounding box center [513, 187] width 202 height 21
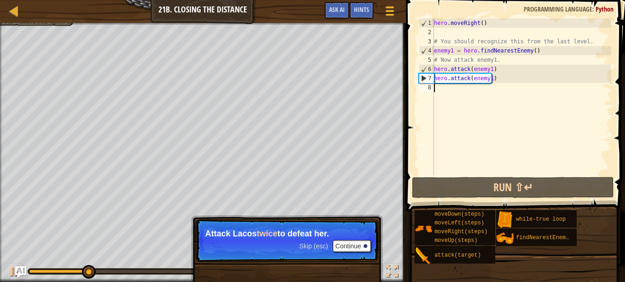
click at [489, 91] on div "hero . moveRight ( ) # You should recognize this from the last level. enemy1 = …" at bounding box center [521, 105] width 179 height 175
type textarea "j"
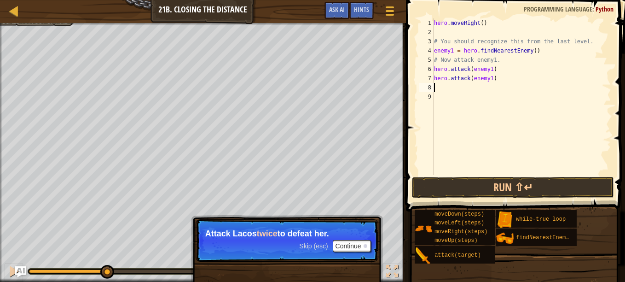
type textarea "h"
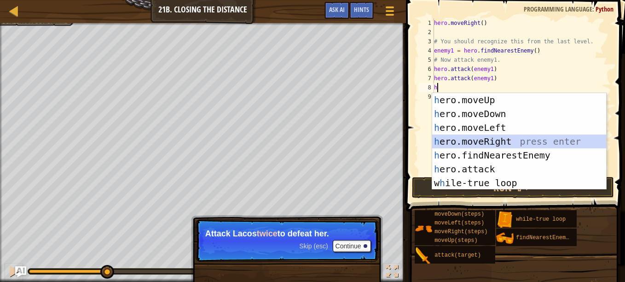
click at [507, 138] on div "h ero.moveUp press enter h ero.moveDown press enter h ero.moveLeft press enter …" at bounding box center [519, 155] width 174 height 124
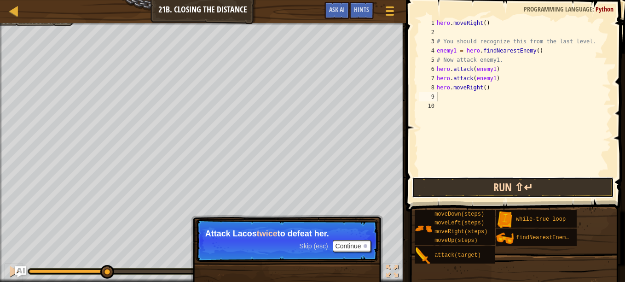
click at [509, 184] on button "Run ⇧↵" at bounding box center [513, 187] width 202 height 21
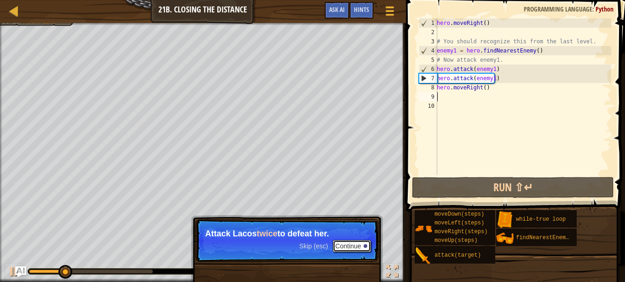
click at [366, 242] on button "Continue" at bounding box center [352, 246] width 38 height 12
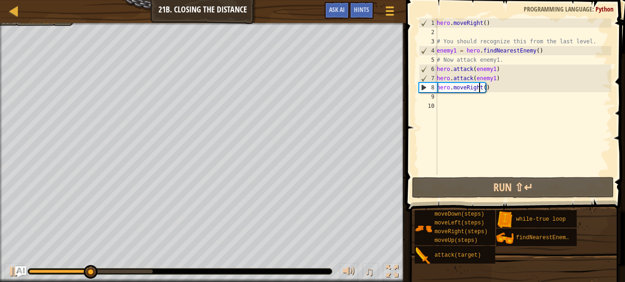
click at [481, 87] on div "hero . moveRight ( ) # You should recognize this from the last level. enemy1 = …" at bounding box center [523, 105] width 176 height 175
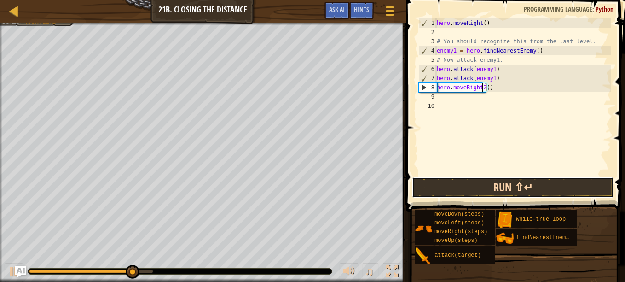
click at [477, 186] on button "Run ⇧↵" at bounding box center [513, 187] width 202 height 21
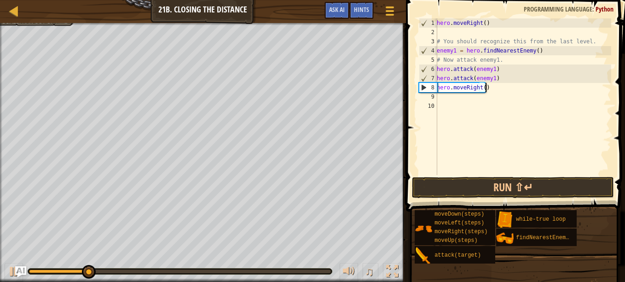
click at [485, 87] on div "hero . moveRight ( ) # You should recognize this from the last level. enemy1 = …" at bounding box center [523, 105] width 176 height 175
click at [483, 87] on div "hero . moveRight ( ) # You should recognize this from the last level. enemy1 = …" at bounding box center [523, 105] width 176 height 175
type textarea "hero.moveRight(2)"
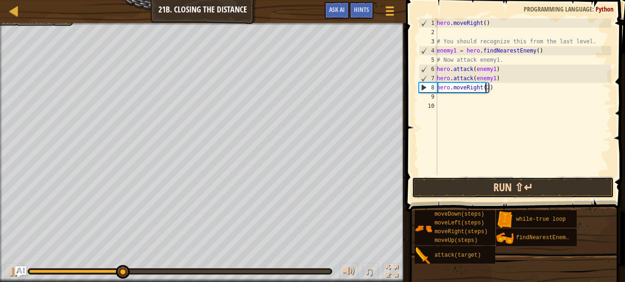
click at [538, 184] on button "Run ⇧↵" at bounding box center [513, 187] width 202 height 21
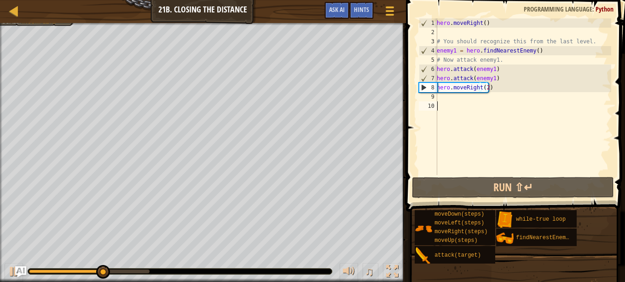
click at [444, 105] on div "hero . moveRight ( ) # You should recognize this from the last level. enemy1 = …" at bounding box center [523, 105] width 176 height 175
click at [444, 100] on div "hero . moveRight ( ) # You should recognize this from the last level. enemy1 = …" at bounding box center [523, 105] width 176 height 175
type textarea "h"
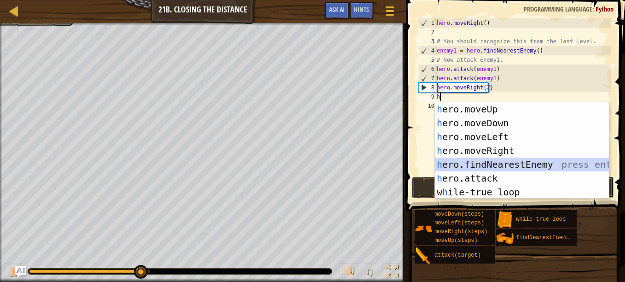
click at [497, 160] on div "h ero.moveUp press enter h ero.moveDown press enter h ero.moveLeft press enter …" at bounding box center [522, 164] width 174 height 124
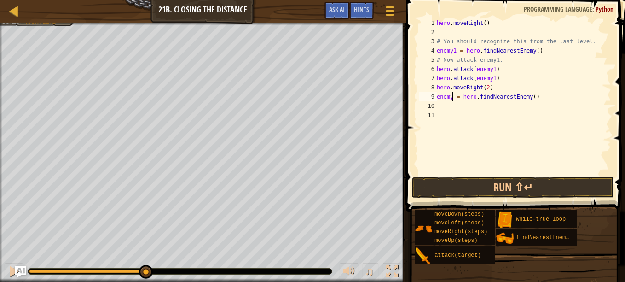
click at [451, 100] on div "hero . moveRight ( ) # You should recognize this from the last level. enemy1 = …" at bounding box center [523, 105] width 176 height 175
type textarea "enemy2 = hero.findNearestEnemy()"
click at [500, 184] on button "Run ⇧↵" at bounding box center [513, 187] width 202 height 21
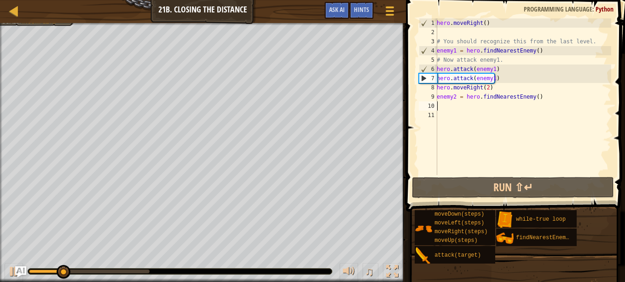
click at [440, 105] on div "hero . moveRight ( ) # You should recognize this from the last level. enemy1 = …" at bounding box center [523, 105] width 176 height 175
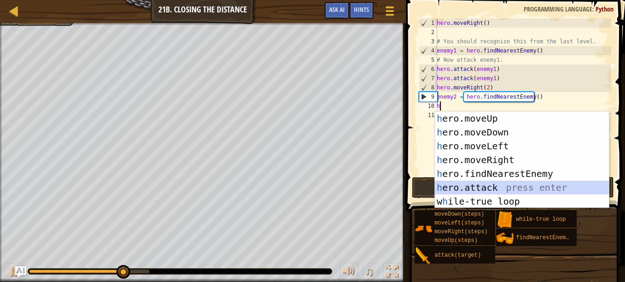
click at [497, 186] on div "h ero.moveUp press enter h ero.moveDown press enter h ero.moveLeft press enter …" at bounding box center [522, 173] width 174 height 124
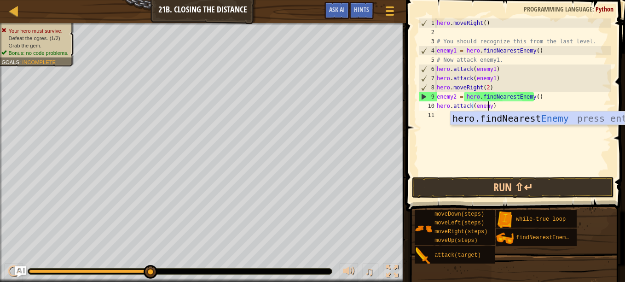
type textarea "hero.attack(enemy2)"
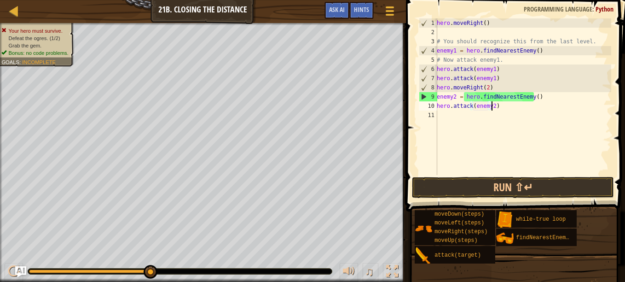
scroll to position [4, 4]
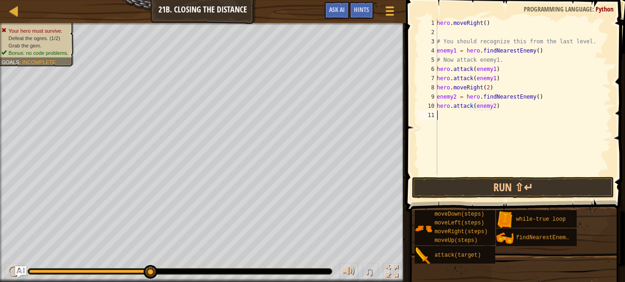
click at [451, 113] on div "hero . moveRight ( ) # You should recognize this from the last level. enemy1 = …" at bounding box center [523, 105] width 176 height 175
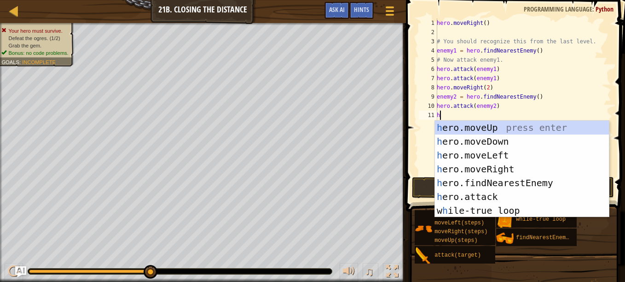
type textarea "he"
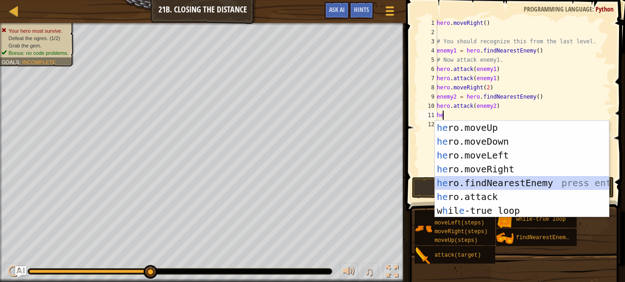
click at [493, 189] on div "he ro.moveUp press enter he ro.moveDown press enter he ro.moveLeft press enter …" at bounding box center [522, 183] width 174 height 124
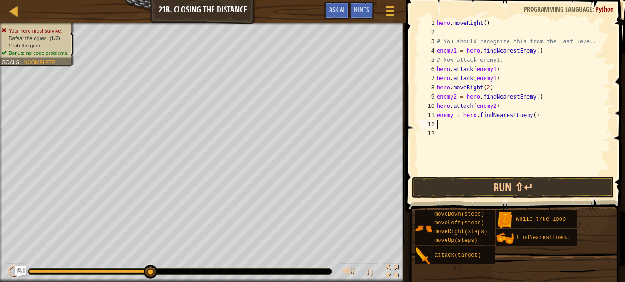
click at [543, 118] on div "hero . moveRight ( ) # You should recognize this from the last level. enemy1 = …" at bounding box center [523, 105] width 176 height 175
type textarea "e"
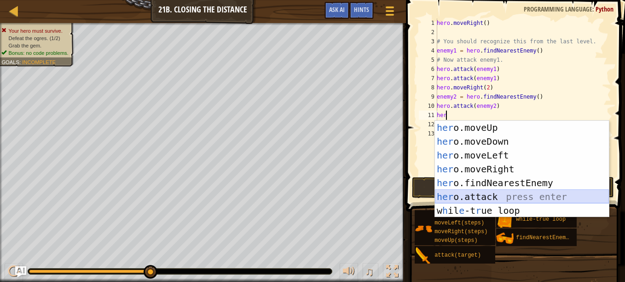
click at [509, 197] on div "her o.moveUp press enter her o.moveDown press enter her o.moveLeft press enter …" at bounding box center [522, 183] width 174 height 124
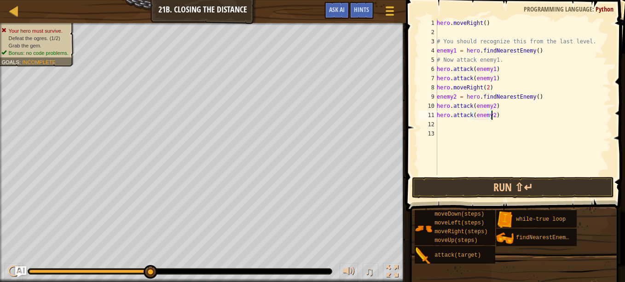
scroll to position [4, 4]
click at [442, 184] on button "Run ⇧↵" at bounding box center [513, 187] width 202 height 21
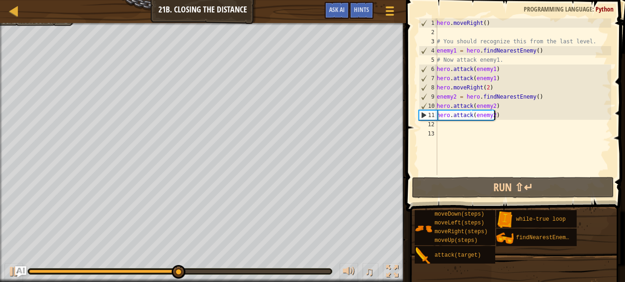
click at [499, 118] on div "hero . moveRight ( ) # You should recognize this from the last level. enemy1 = …" at bounding box center [523, 105] width 176 height 175
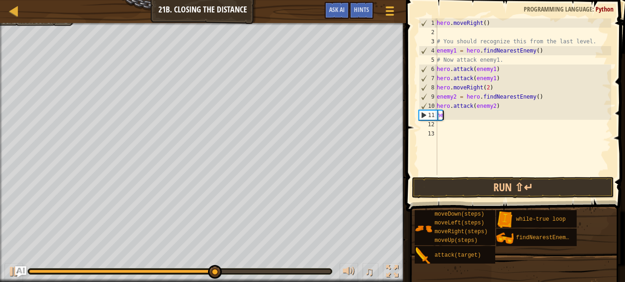
scroll to position [4, 0]
type textarea "h"
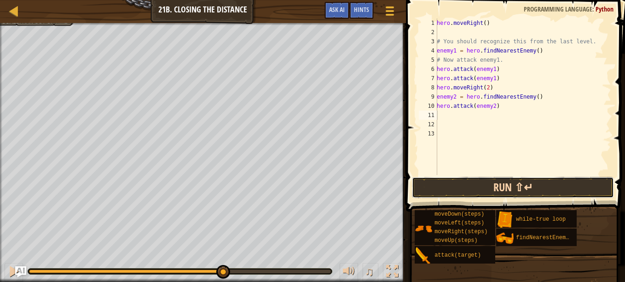
click at [533, 185] on button "Run ⇧↵" at bounding box center [513, 187] width 202 height 21
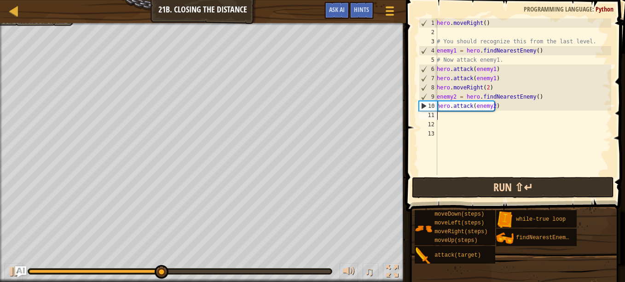
type textarea "h"
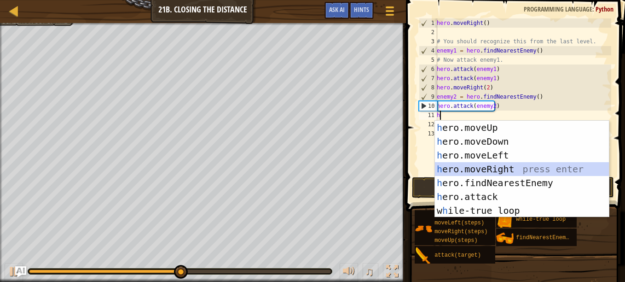
click at [531, 166] on div "h ero.moveUp press enter h ero.moveDown press enter h ero.moveLeft press enter …" at bounding box center [522, 183] width 174 height 124
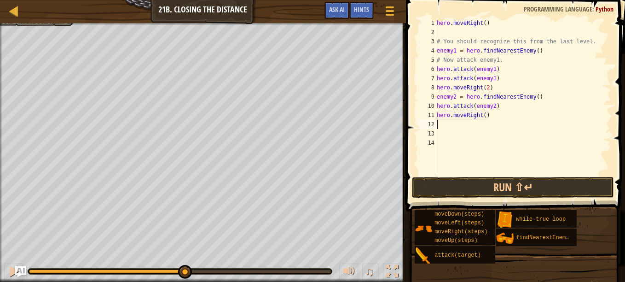
click at [514, 175] on span at bounding box center [516, 92] width 226 height 238
click at [518, 197] on button "Run ⇧↵" at bounding box center [513, 187] width 202 height 21
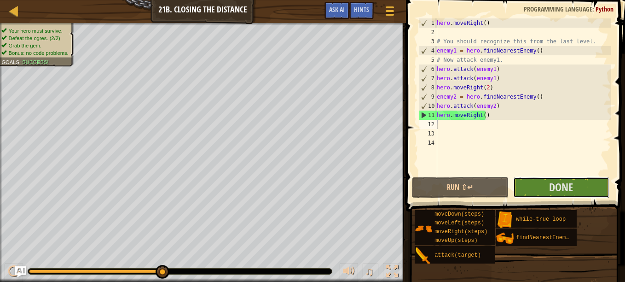
drag, startPoint x: 570, startPoint y: 186, endPoint x: 520, endPoint y: 62, distance: 134.0
click at [565, 176] on div "1 2 3 4 5 6 7 8 9 10 11 12 13 14 hero . moveRight ( ) # You should recognize th…" at bounding box center [514, 124] width 222 height 238
click at [546, 178] on button "Done" at bounding box center [561, 187] width 96 height 21
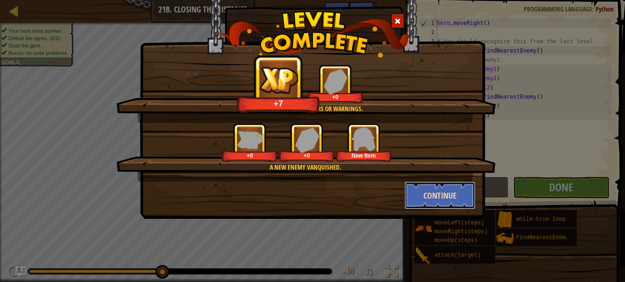
click at [435, 197] on button "Continue" at bounding box center [440, 195] width 71 height 28
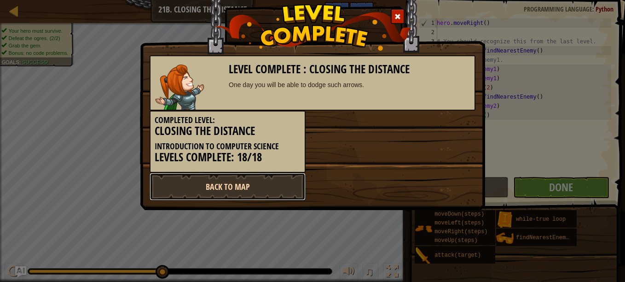
click at [273, 191] on link "Back to Map" at bounding box center [228, 187] width 156 height 28
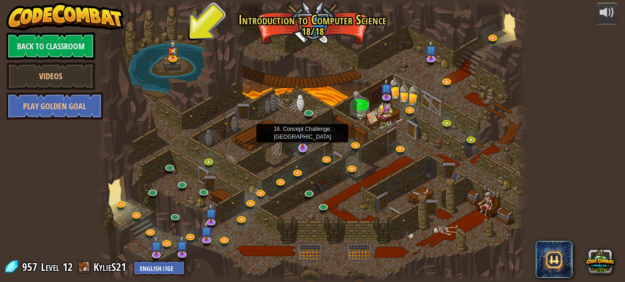
click at [304, 141] on img at bounding box center [303, 135] width 12 height 26
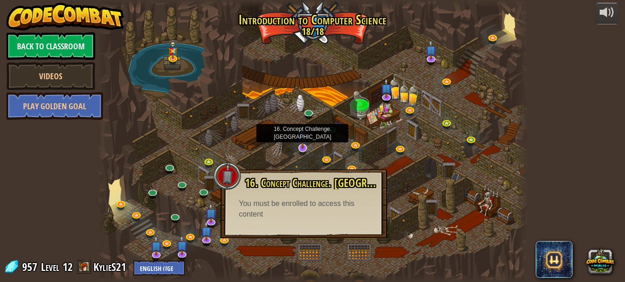
click at [299, 148] on img at bounding box center [303, 135] width 12 height 26
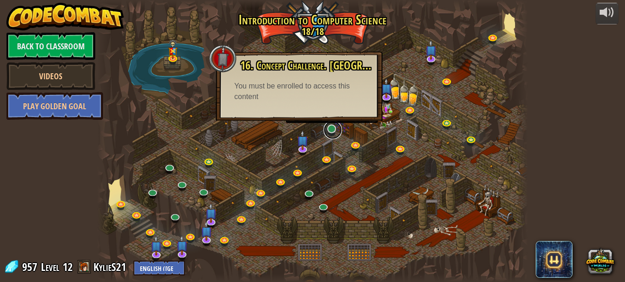
click at [332, 130] on link at bounding box center [333, 130] width 18 height 18
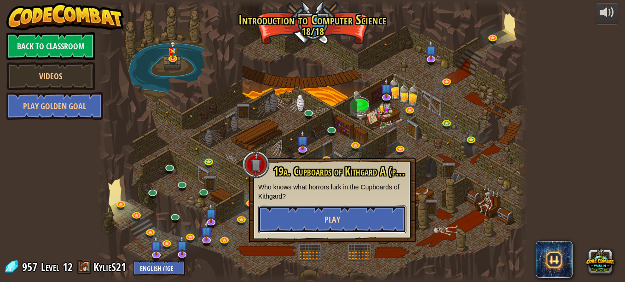
click at [319, 218] on button "Play" at bounding box center [332, 219] width 148 height 28
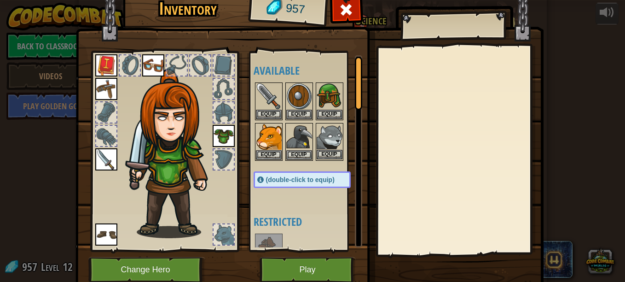
click at [328, 136] on img at bounding box center [330, 137] width 26 height 26
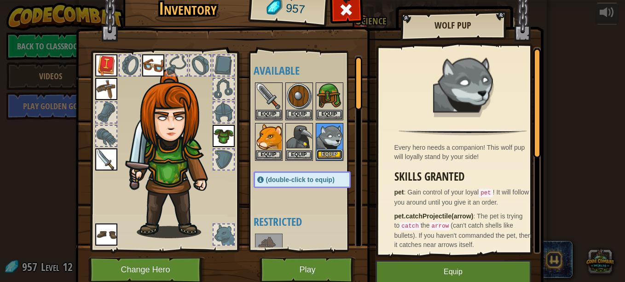
click at [324, 154] on button "Equip" at bounding box center [330, 155] width 26 height 10
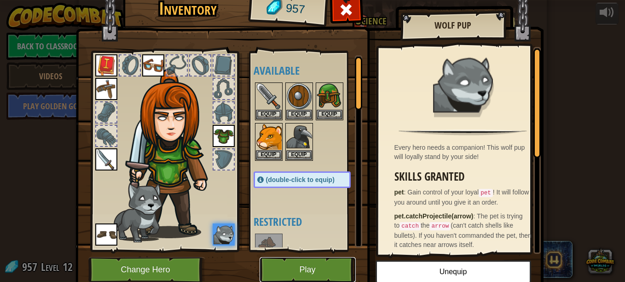
click at [290, 260] on button "Play" at bounding box center [308, 269] width 96 height 25
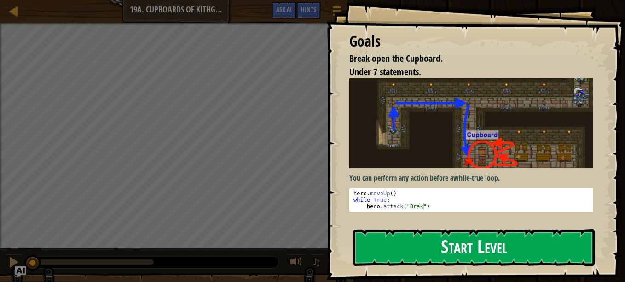
click at [477, 244] on button "Start Level" at bounding box center [474, 247] width 241 height 36
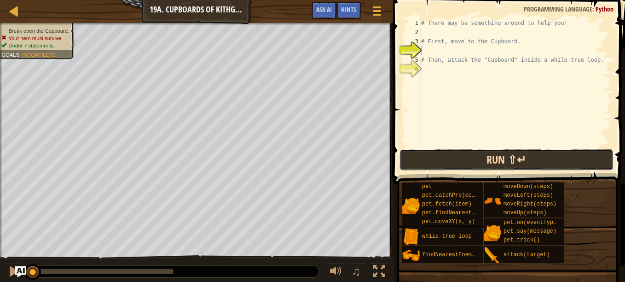
click at [466, 149] on button "Run ⇧↵" at bounding box center [507, 159] width 215 height 21
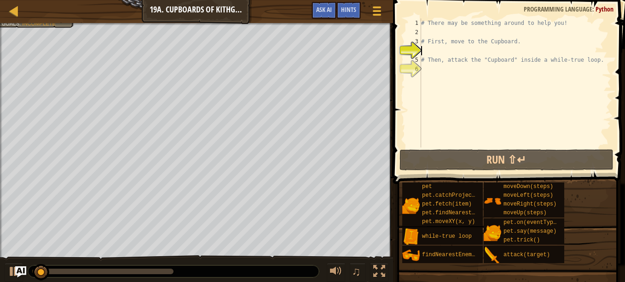
click at [489, 147] on div "1 2 3 4 5 6 # There may be something around to help you! # First, move to the C…" at bounding box center [507, 110] width 235 height 211
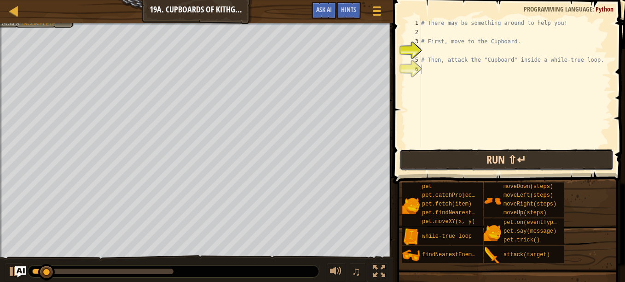
click at [491, 158] on button "Run ⇧↵" at bounding box center [507, 159] width 215 height 21
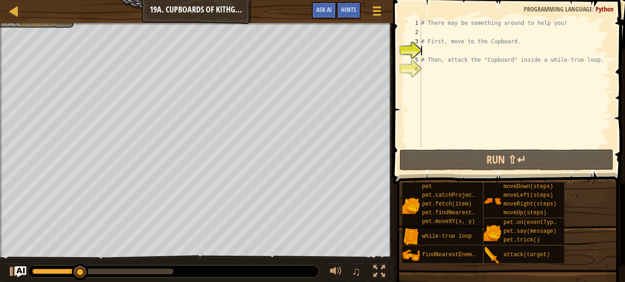
click at [438, 46] on div "# There may be something around to help you! # First, move to the Cupboard. # T…" at bounding box center [515, 91] width 192 height 147
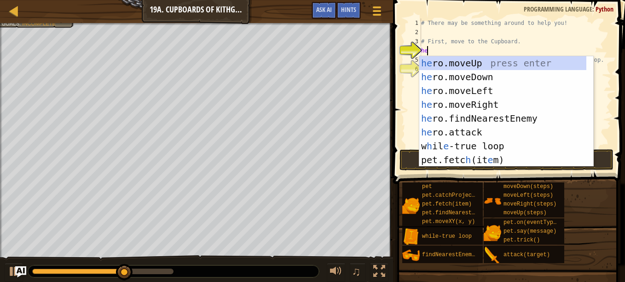
type textarea "her"
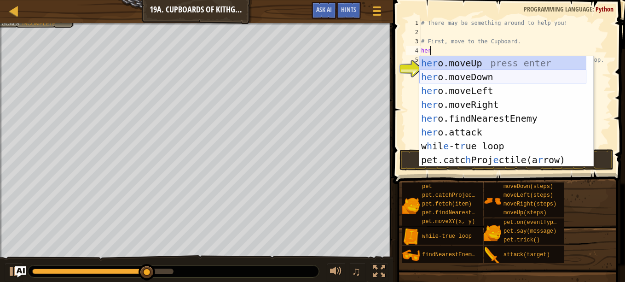
click at [488, 71] on div "her o.moveUp press enter her o.moveDown press enter her o.moveLeft press enter …" at bounding box center [502, 125] width 167 height 138
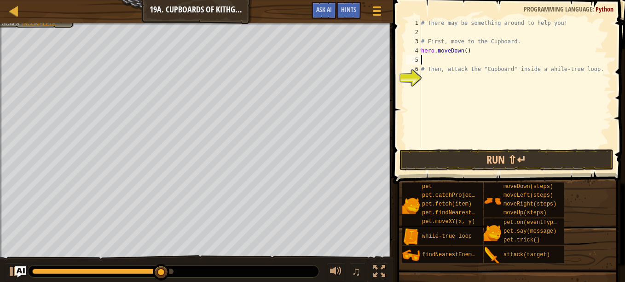
type textarea "h"
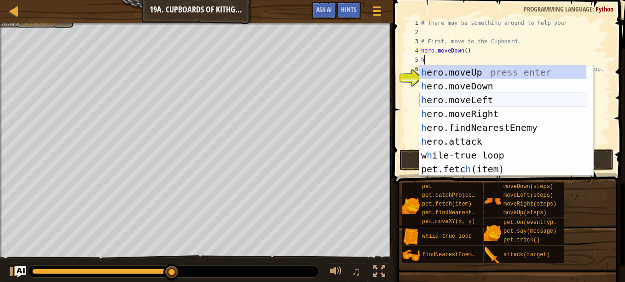
click at [479, 101] on div "h ero.moveUp press enter h ero.moveDown press enter h ero.moveLeft press enter …" at bounding box center [502, 134] width 167 height 138
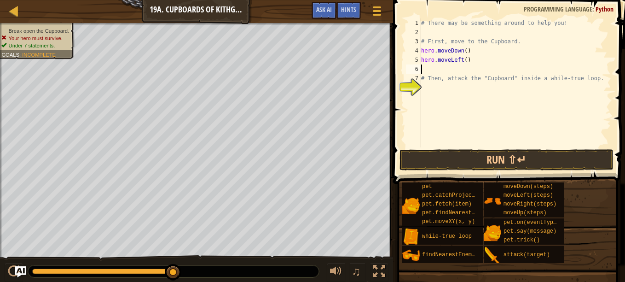
click at [464, 62] on div "# There may be something around to help you! # First, move to the Cupboard. her…" at bounding box center [515, 91] width 192 height 147
click at [492, 154] on button "Run ⇧↵" at bounding box center [507, 159] width 215 height 21
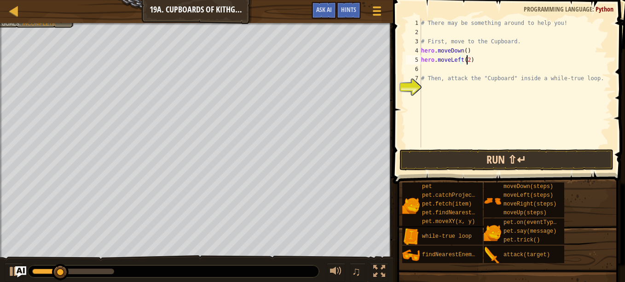
type textarea "hero.moveLeft(2)"
click at [484, 152] on button "Run ⇧↵" at bounding box center [507, 159] width 215 height 21
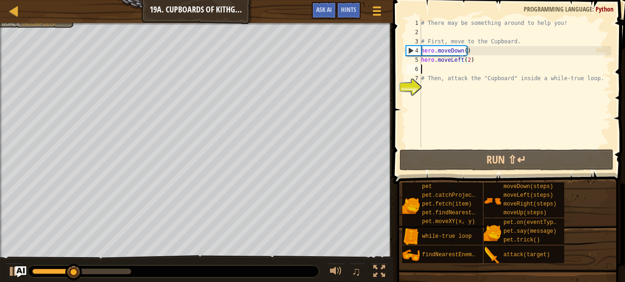
click at [434, 67] on div "# There may be something around to help you! # First, move to the Cupboard. her…" at bounding box center [515, 91] width 192 height 147
type textarea "h"
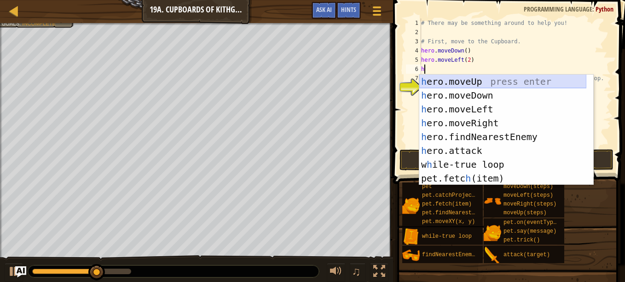
click at [484, 79] on div "h ero.moveUp press enter h ero.moveDown press enter h ero.moveLeft press enter …" at bounding box center [502, 144] width 167 height 138
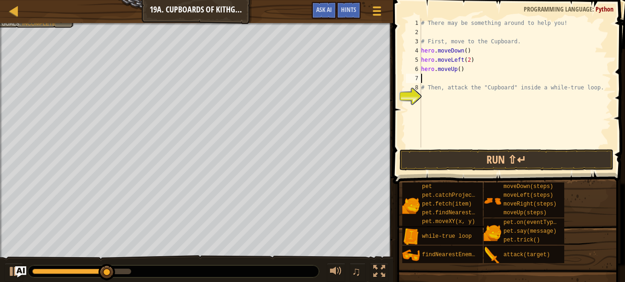
click at [457, 69] on div "# There may be something around to help you! # First, move to the Cupboard. her…" at bounding box center [515, 91] width 192 height 147
type textarea "hero.moveUp(2)"
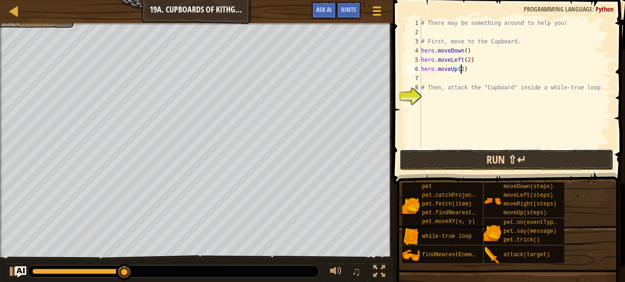
click at [541, 153] on button "Run ⇧↵" at bounding box center [507, 159] width 215 height 21
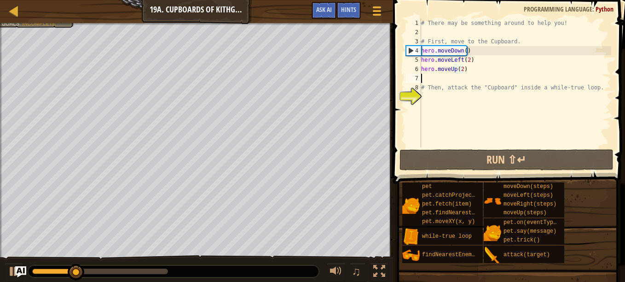
click at [429, 76] on div "# There may be something around to help you! # First, move to the Cupboard. her…" at bounding box center [515, 91] width 192 height 147
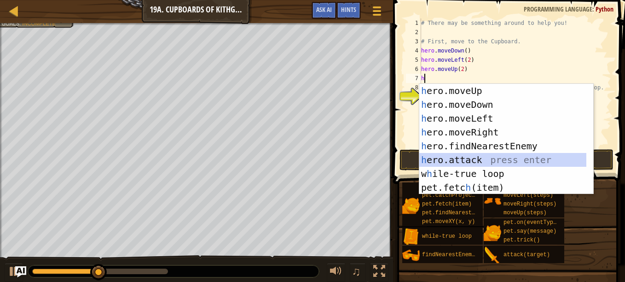
click at [463, 156] on div "h ero.moveUp press enter h ero.moveDown press enter h ero.moveLeft press enter …" at bounding box center [502, 153] width 167 height 138
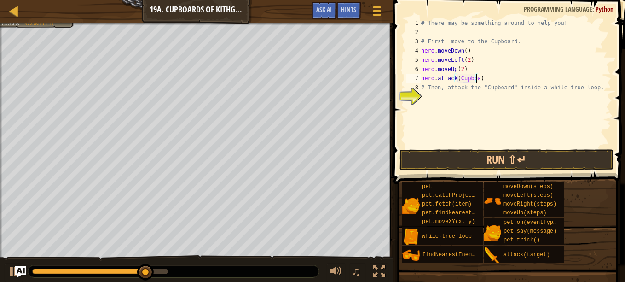
scroll to position [4, 5]
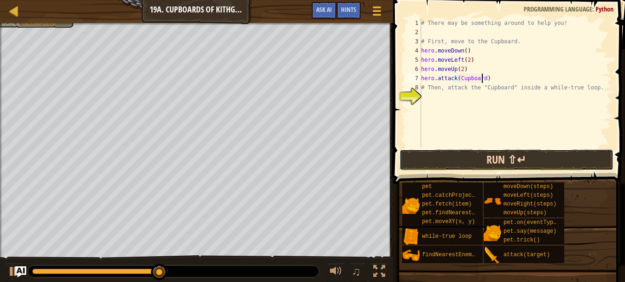
click at [511, 159] on button "Run ⇧↵" at bounding box center [507, 159] width 215 height 21
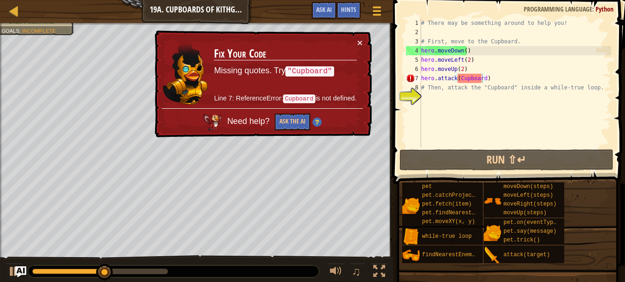
click at [309, 77] on td "Fix Your Code Missing quotes. Try "Cupboard" Line 7: ReferenceError: Cupboard i…" at bounding box center [285, 73] width 143 height 70
click at [358, 42] on button "×" at bounding box center [360, 43] width 6 height 10
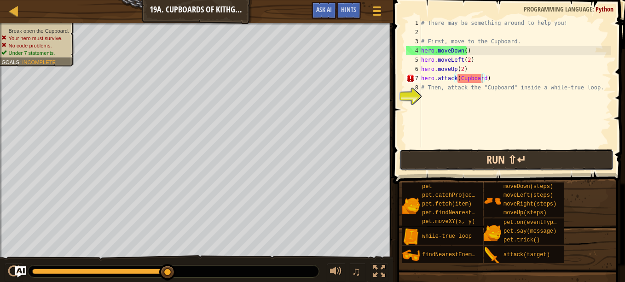
click at [509, 166] on button "Run ⇧↵" at bounding box center [507, 159] width 215 height 21
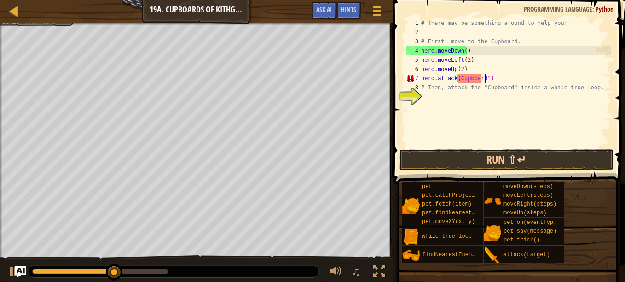
scroll to position [4, 5]
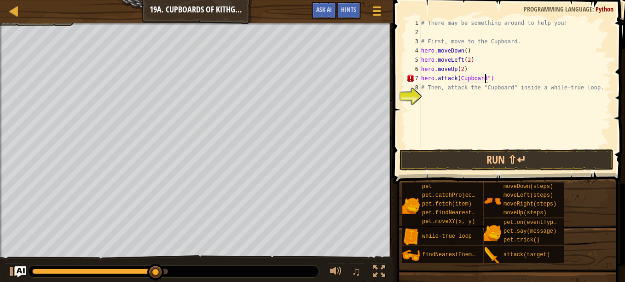
click at [456, 78] on div "# There may be something around to help you! # First, move to the Cupboard. her…" at bounding box center [515, 91] width 192 height 147
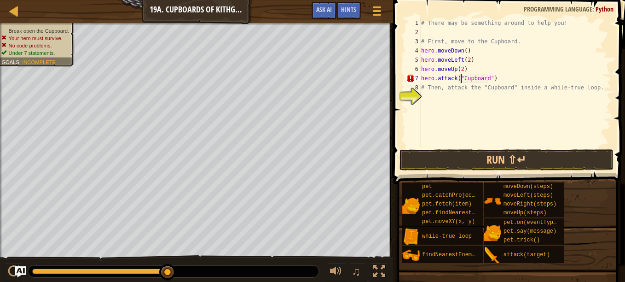
scroll to position [4, 3]
type textarea "hero.attack("Cupboard")"
click at [489, 156] on button "Run ⇧↵" at bounding box center [507, 159] width 215 height 21
